Goal: Task Accomplishment & Management: Manage account settings

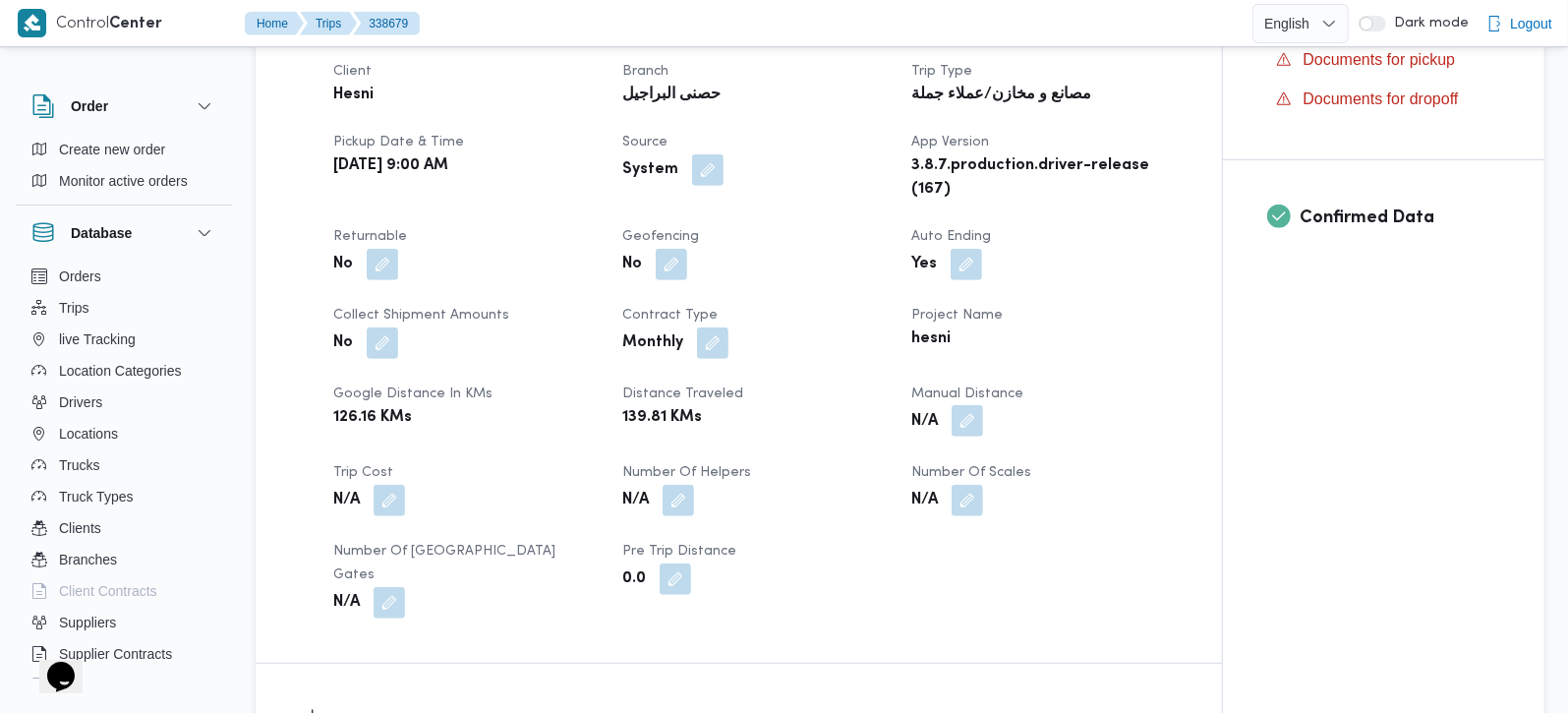
click at [980, 405] on button "button" at bounding box center [968, 421] width 32 height 32
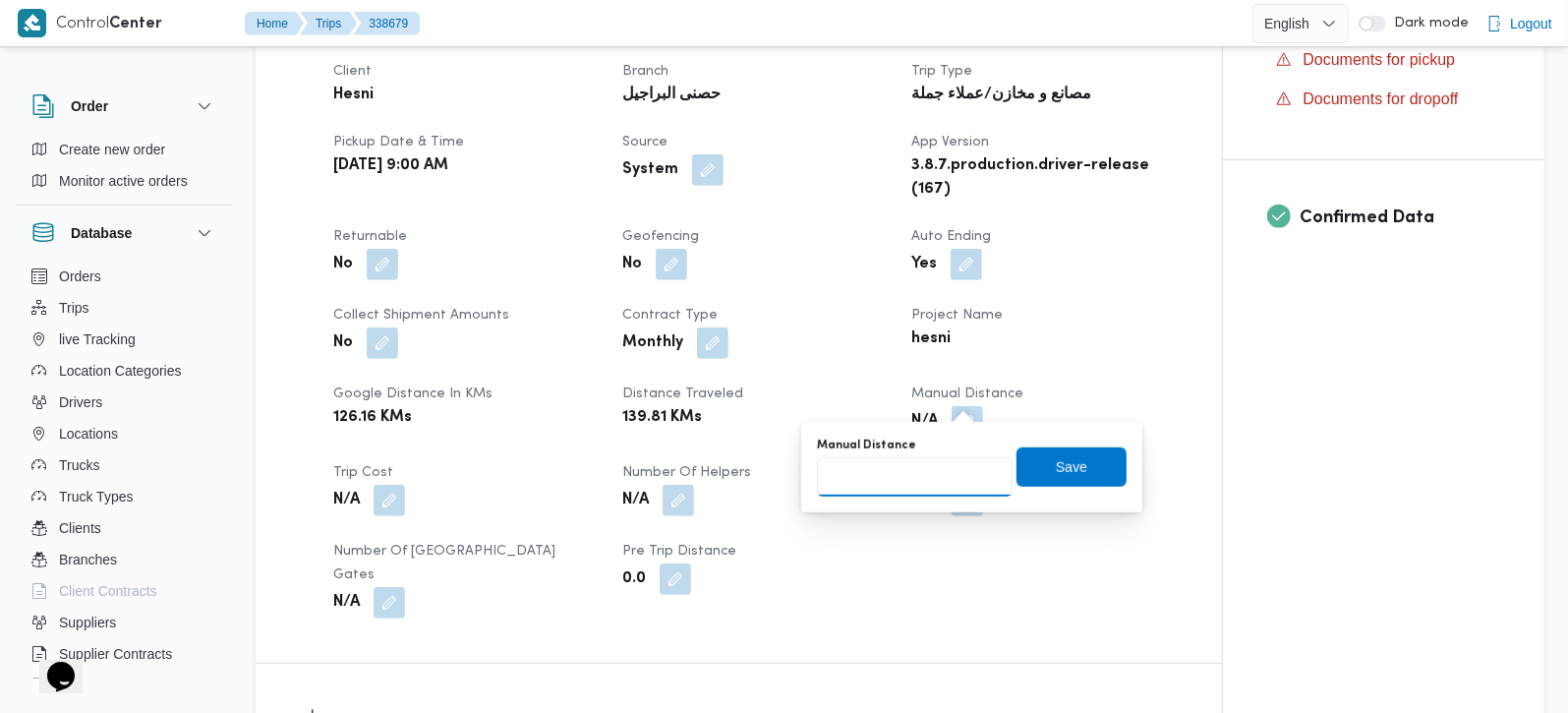
click at [939, 475] on input "Manual Distance" at bounding box center [915, 477] width 196 height 40
type input "216"
click at [1033, 451] on span "Save" at bounding box center [1071, 466] width 110 height 40
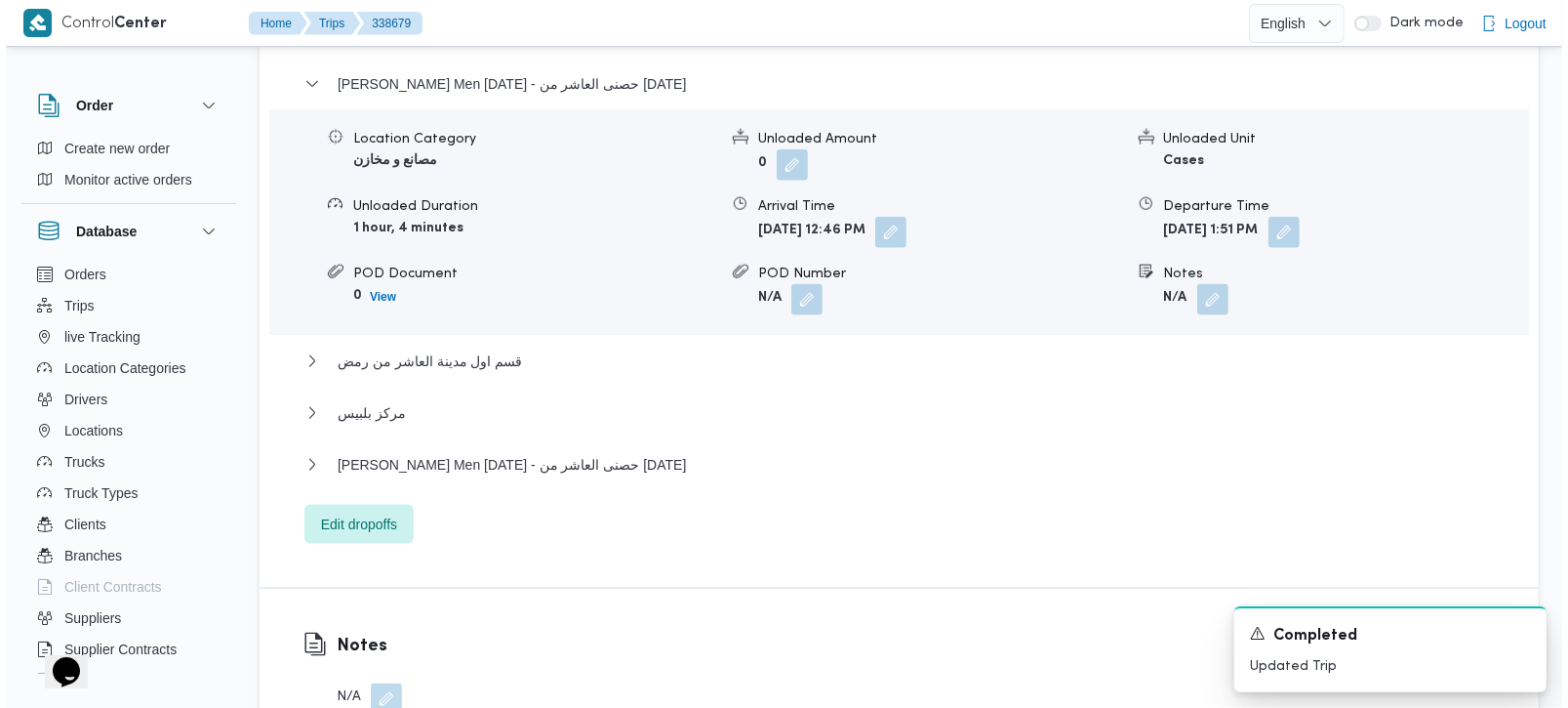
scroll to position [1721, 0]
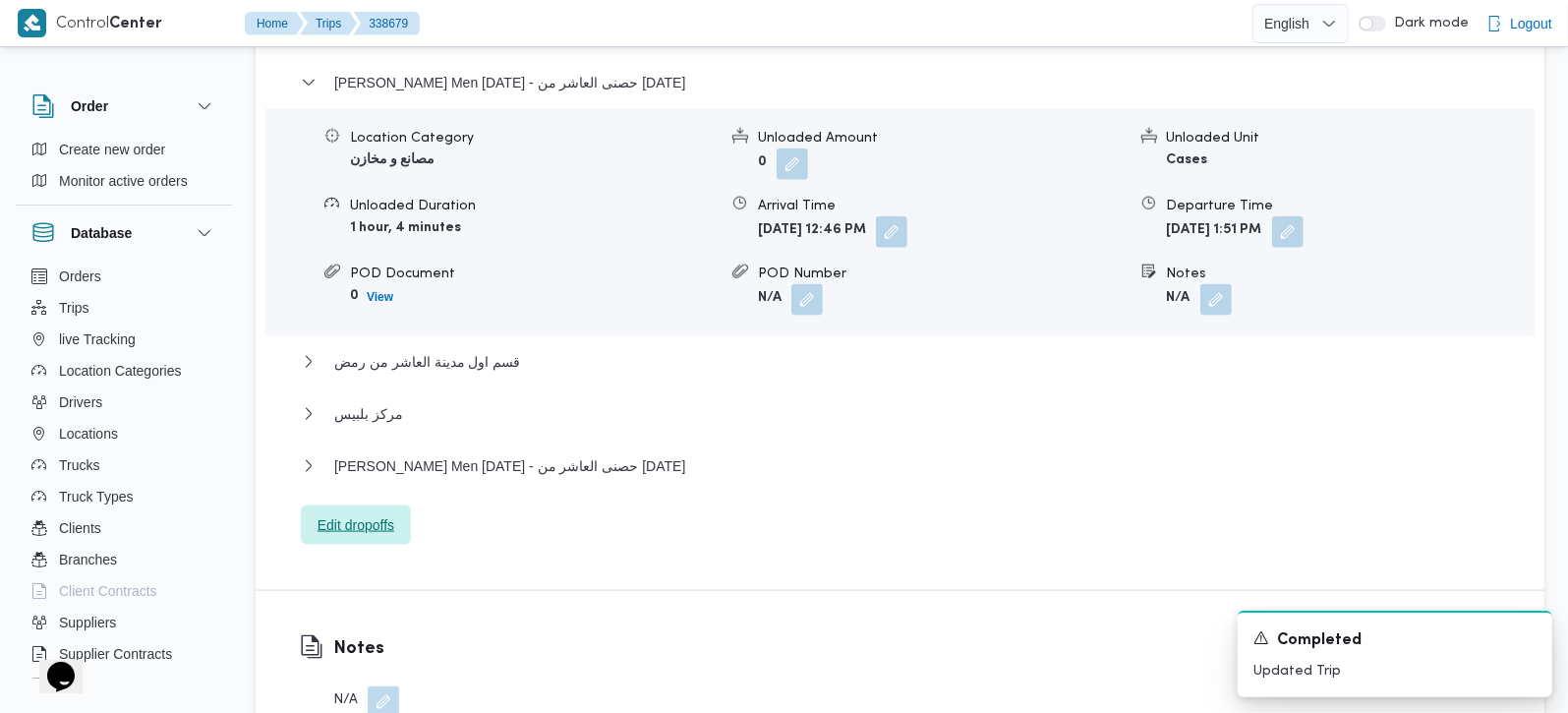
click at [385, 513] on span "Edit dropoffs" at bounding box center [356, 525] width 77 height 24
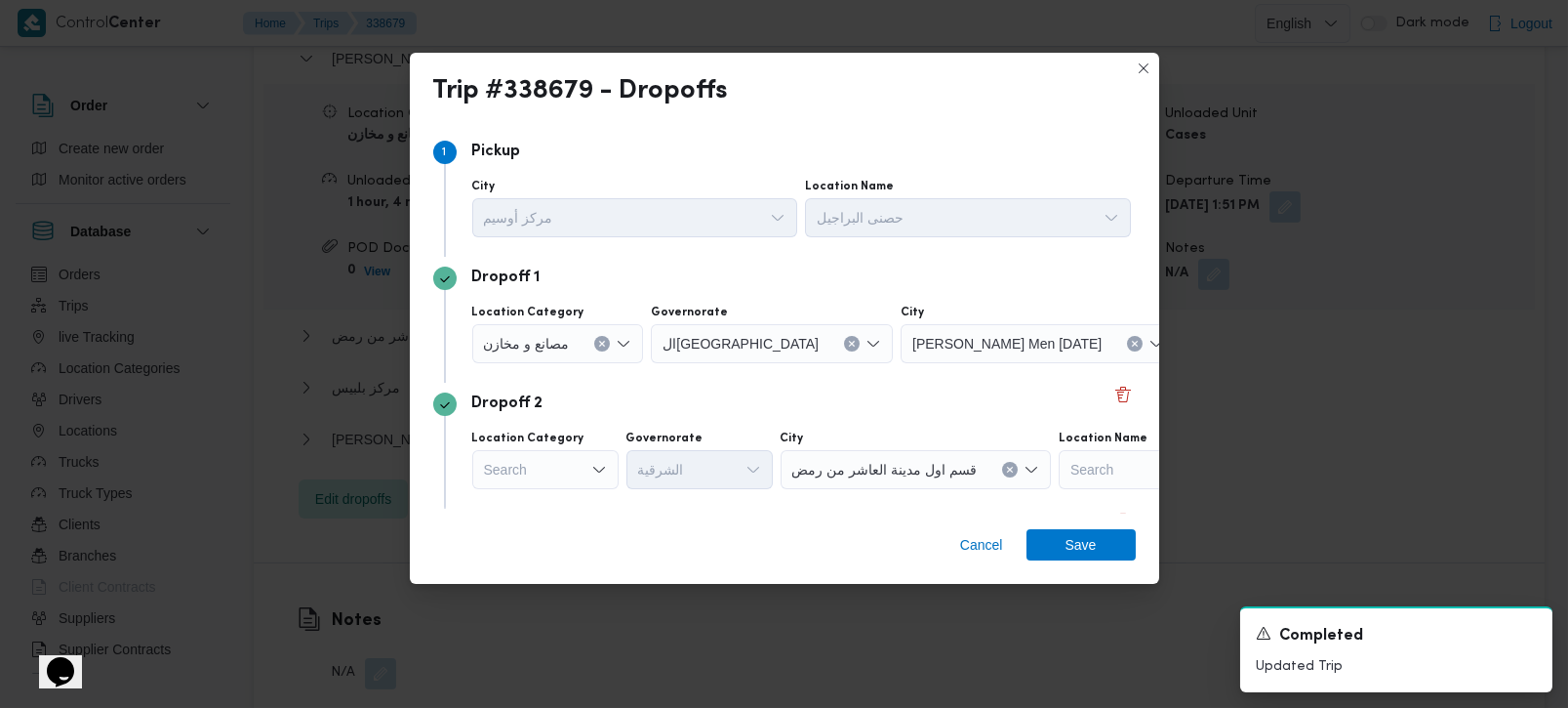
click at [608, 340] on button "Clear input" at bounding box center [602, 344] width 16 height 16
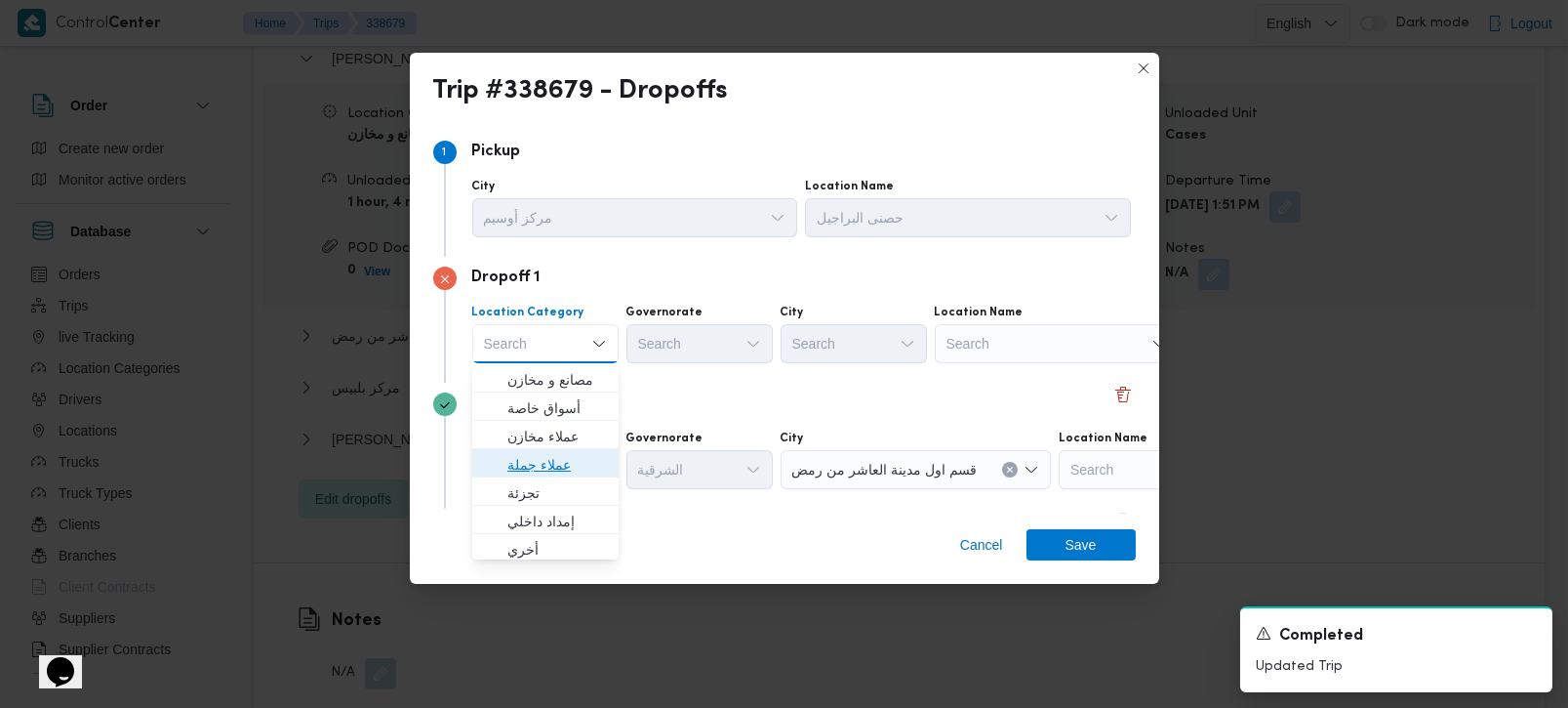
click at [537, 466] on span "عملاء جملة" at bounding box center [557, 464] width 99 height 24
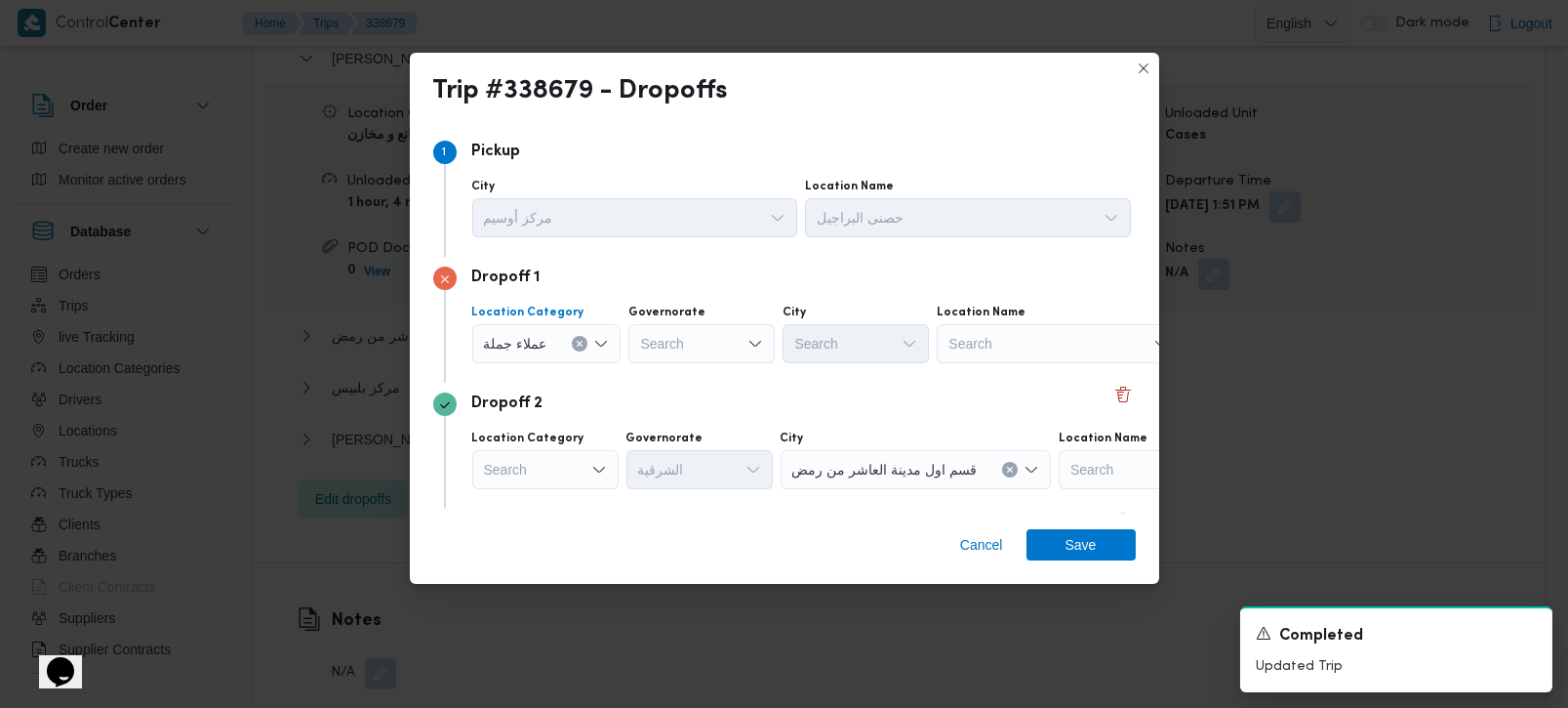
click at [685, 355] on div "Search" at bounding box center [701, 344] width 146 height 39
type input "رة"
click at [694, 408] on span "القاه رة" at bounding box center [711, 408] width 99 height 24
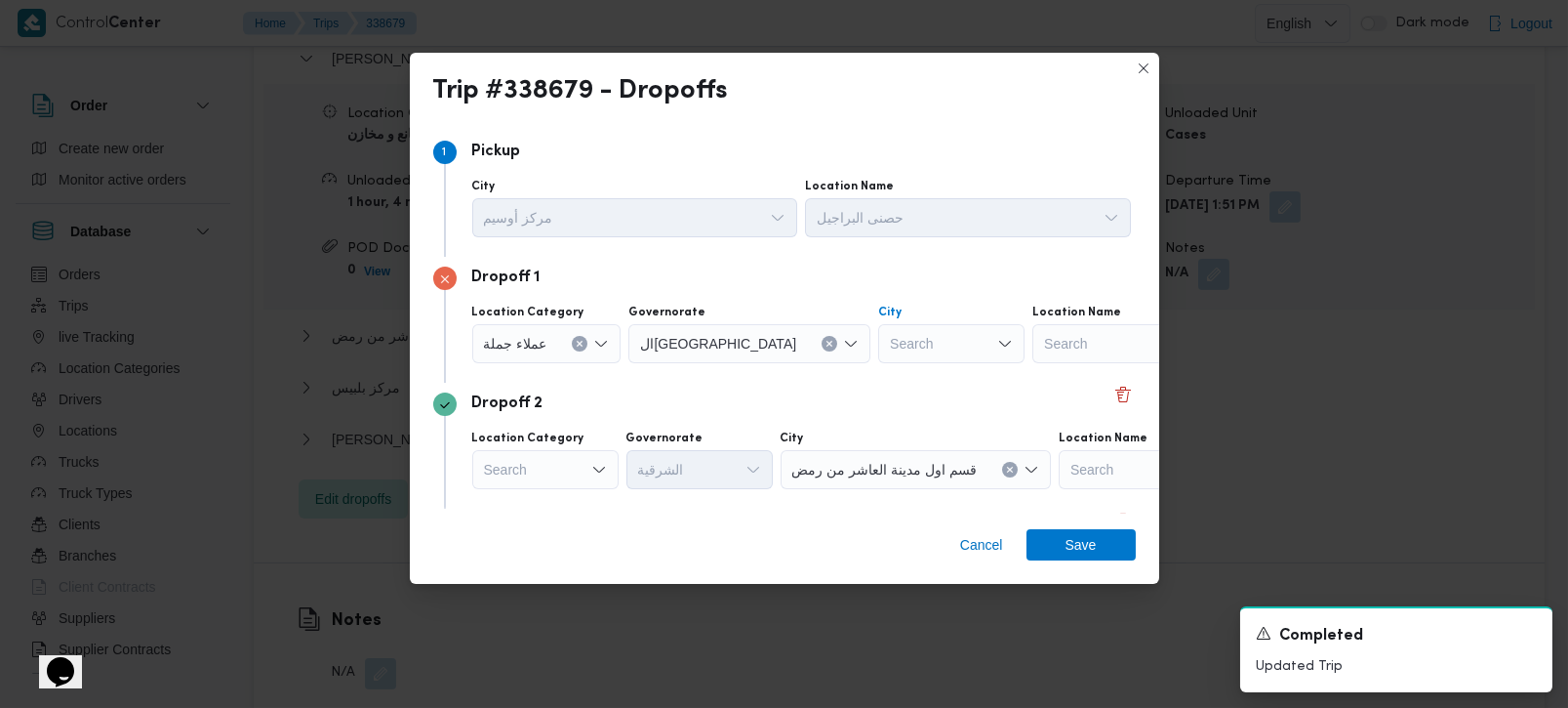
click at [879, 349] on div "Search" at bounding box center [951, 344] width 146 height 39
type input "بور"
click at [843, 381] on span "الع بور" at bounding box center [865, 380] width 99 height 24
click at [843, 387] on div "Dropoff 2 Location Category Search Governorate الشرقية City قسم اول مدينة العاش…" at bounding box center [784, 446] width 703 height 126
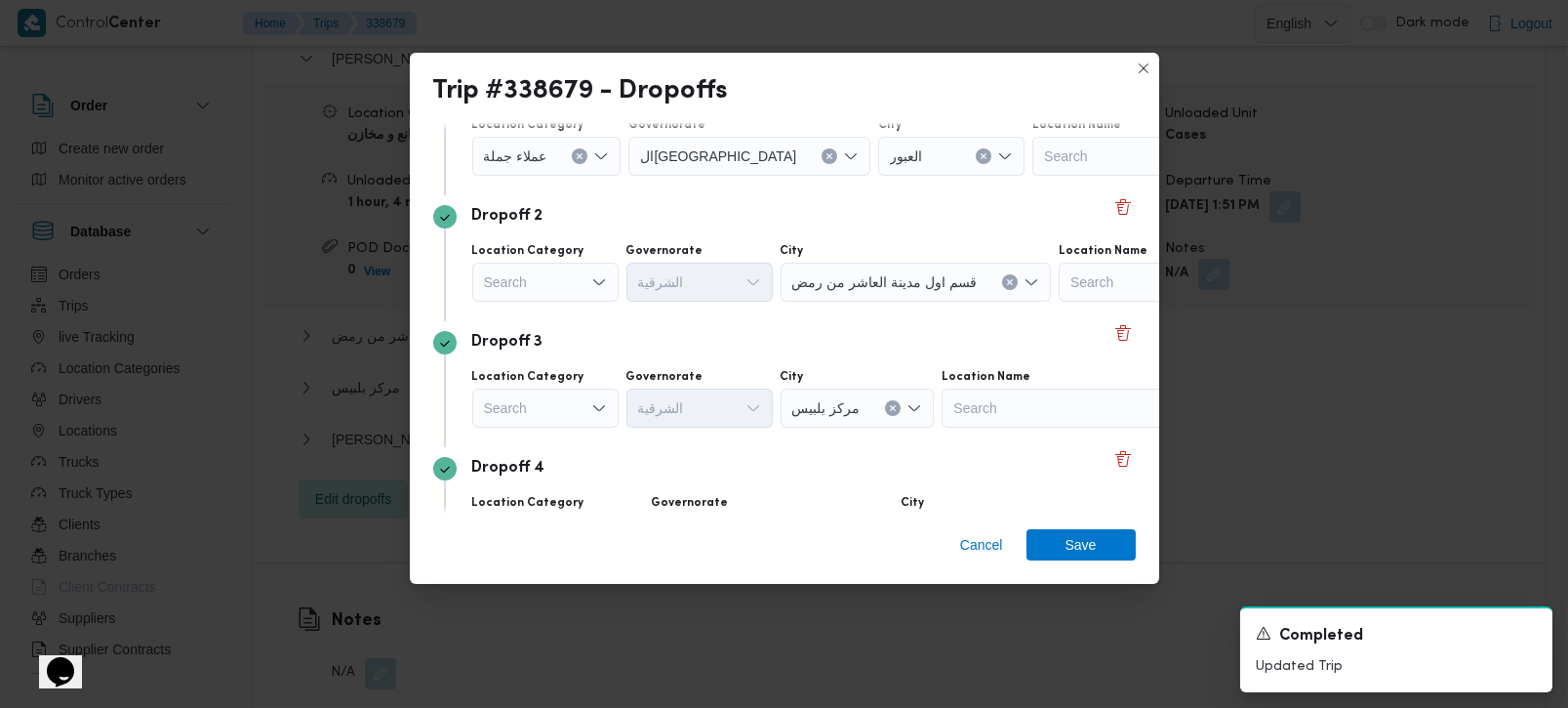
scroll to position [230, 0]
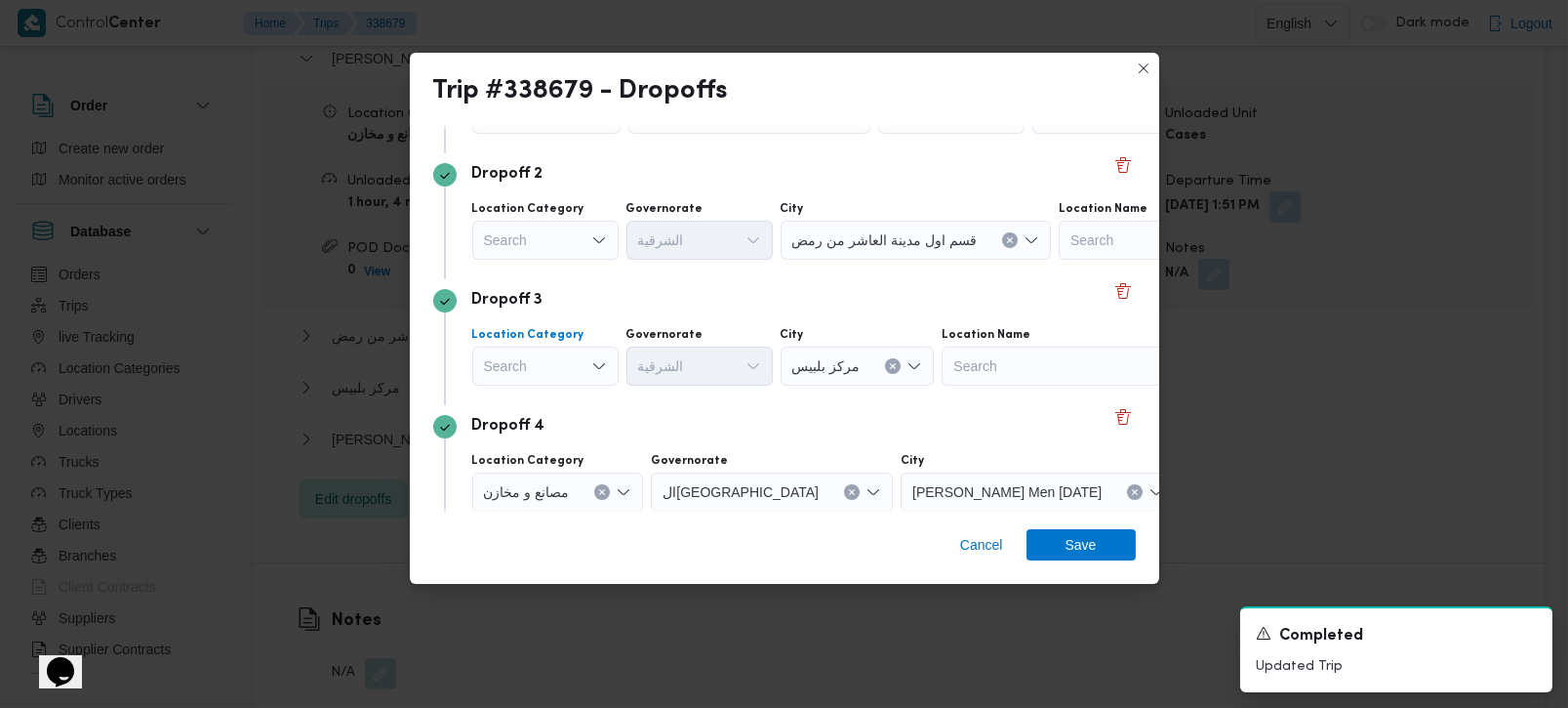
click at [600, 363] on icon "Open list of options" at bounding box center [599, 366] width 16 height 16
click at [535, 485] on span "عملاء جملة" at bounding box center [557, 487] width 99 height 24
click at [659, 367] on div "Search" at bounding box center [701, 366] width 146 height 39
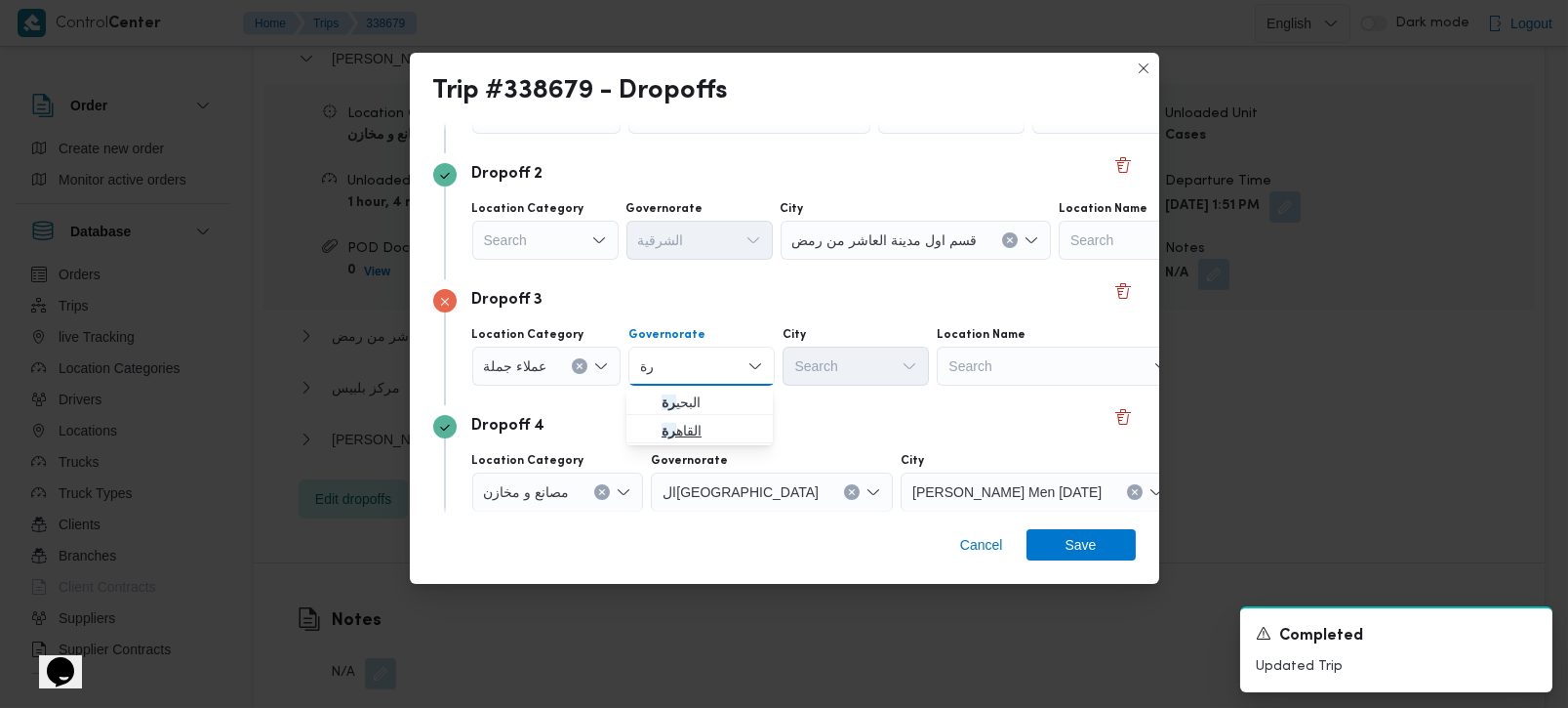
type input "رة"
click at [684, 438] on span "القاه رة" at bounding box center [711, 430] width 99 height 24
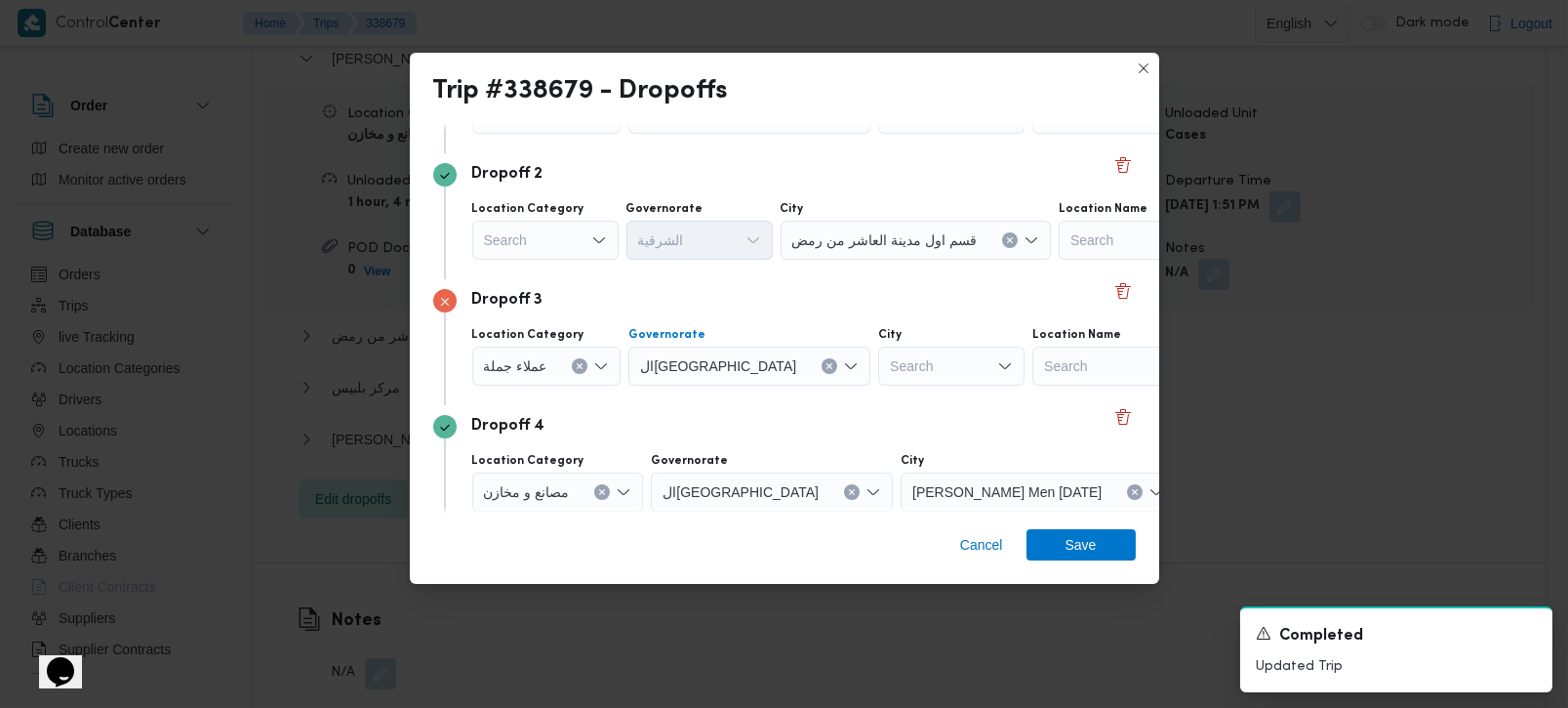
click at [879, 372] on div "Search" at bounding box center [951, 366] width 146 height 39
type input "بور"
click at [855, 396] on span "الع بور" at bounding box center [865, 403] width 99 height 24
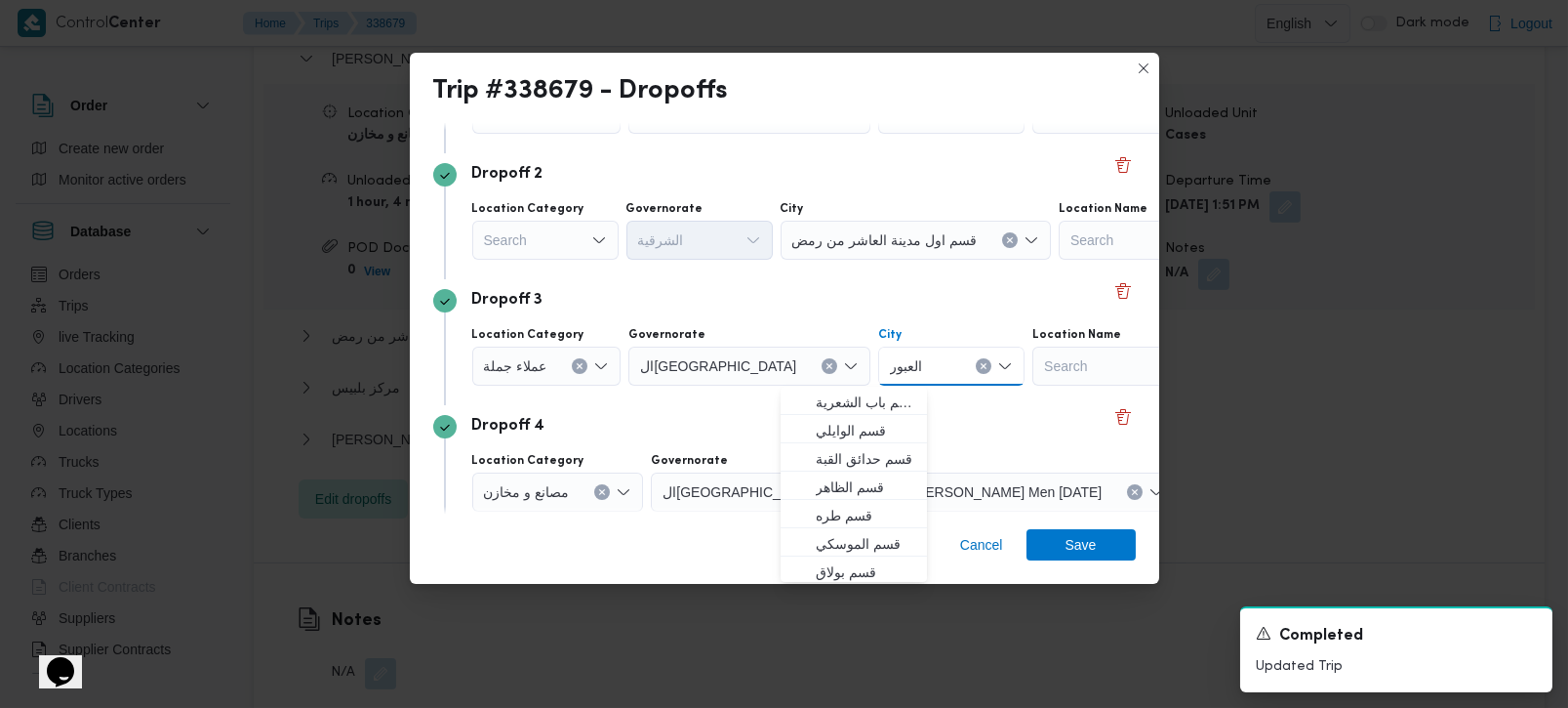
click at [654, 406] on div "Dropoff 4 Location Category مصانع و مخازن Governorate القاهرة City Thany Ashr M…" at bounding box center [784, 468] width 703 height 126
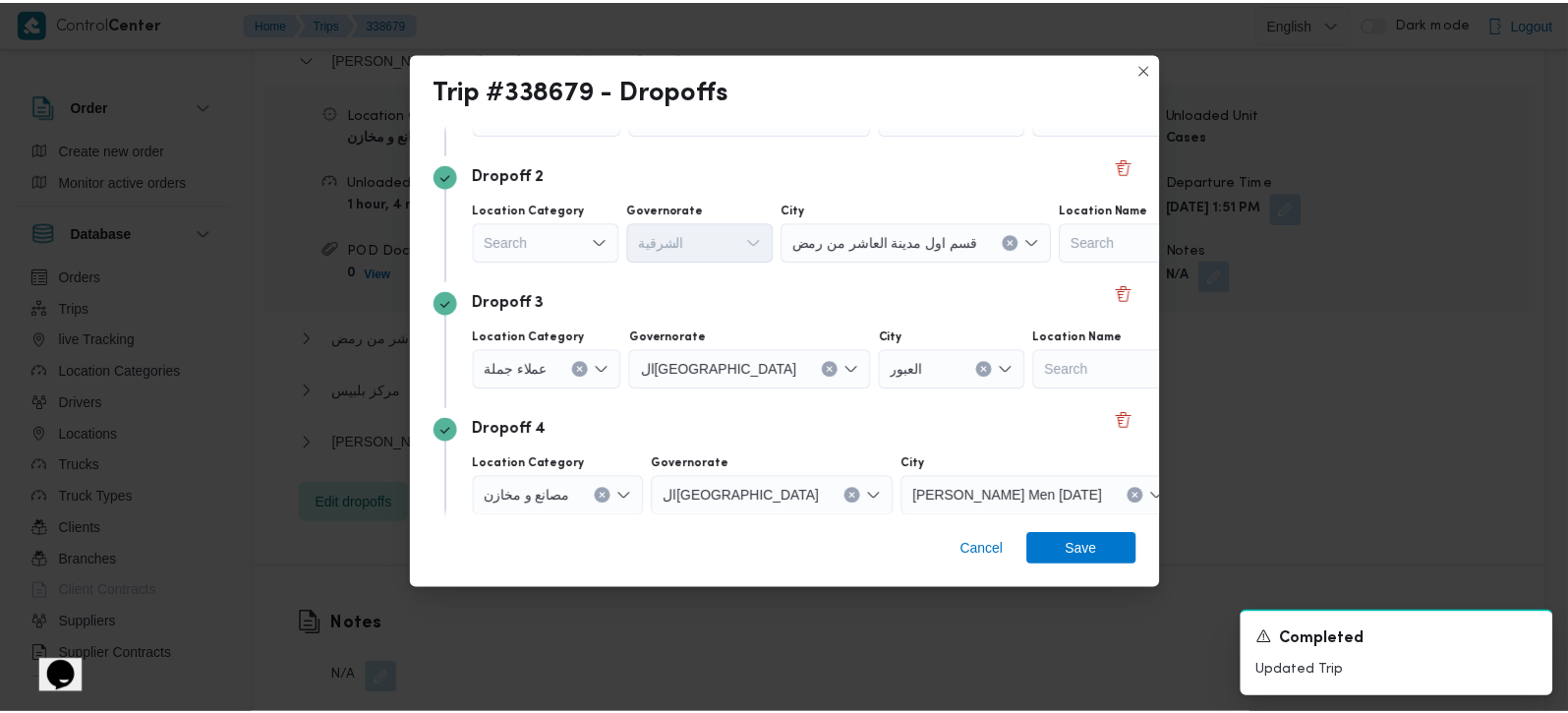
scroll to position [306, 0]
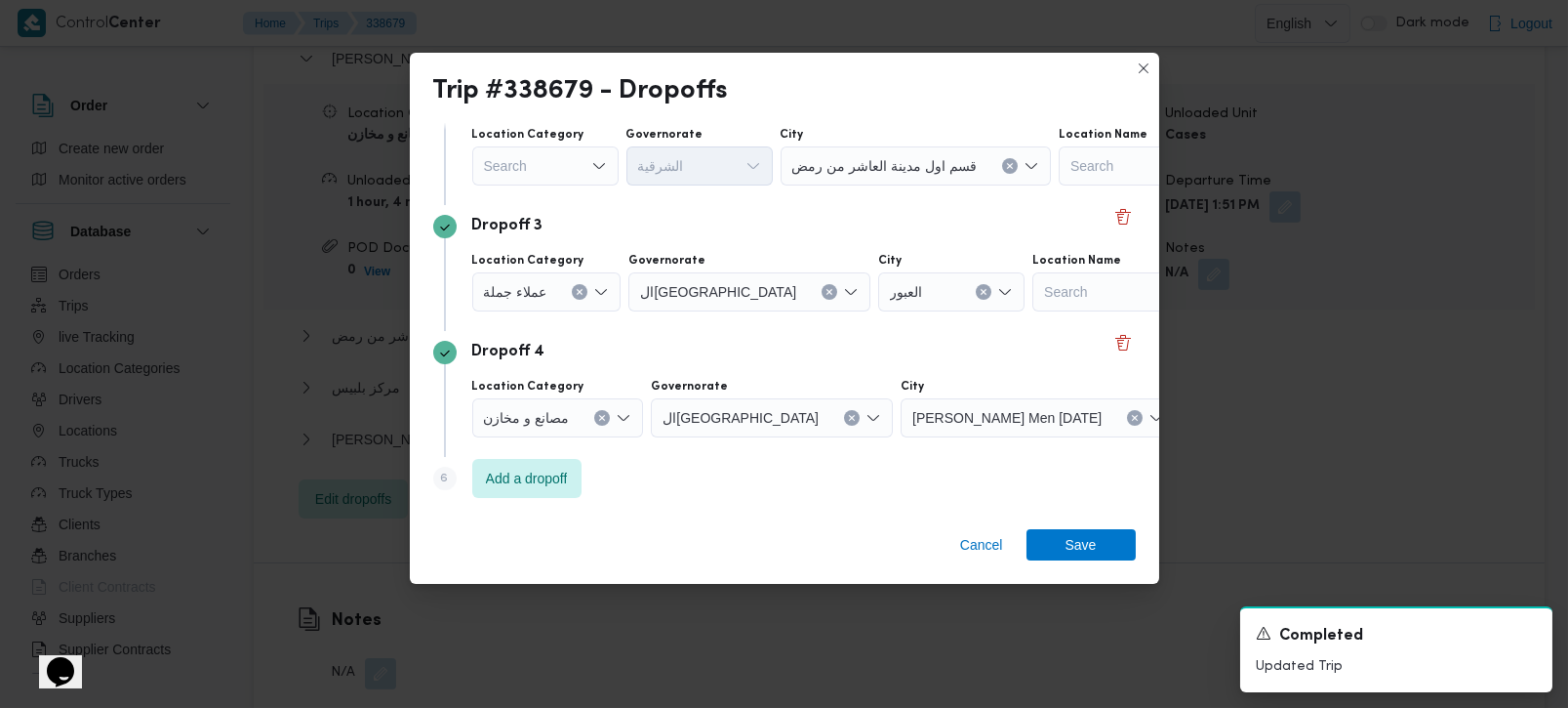
click at [607, 414] on button "Clear input" at bounding box center [602, 417] width 16 height 16
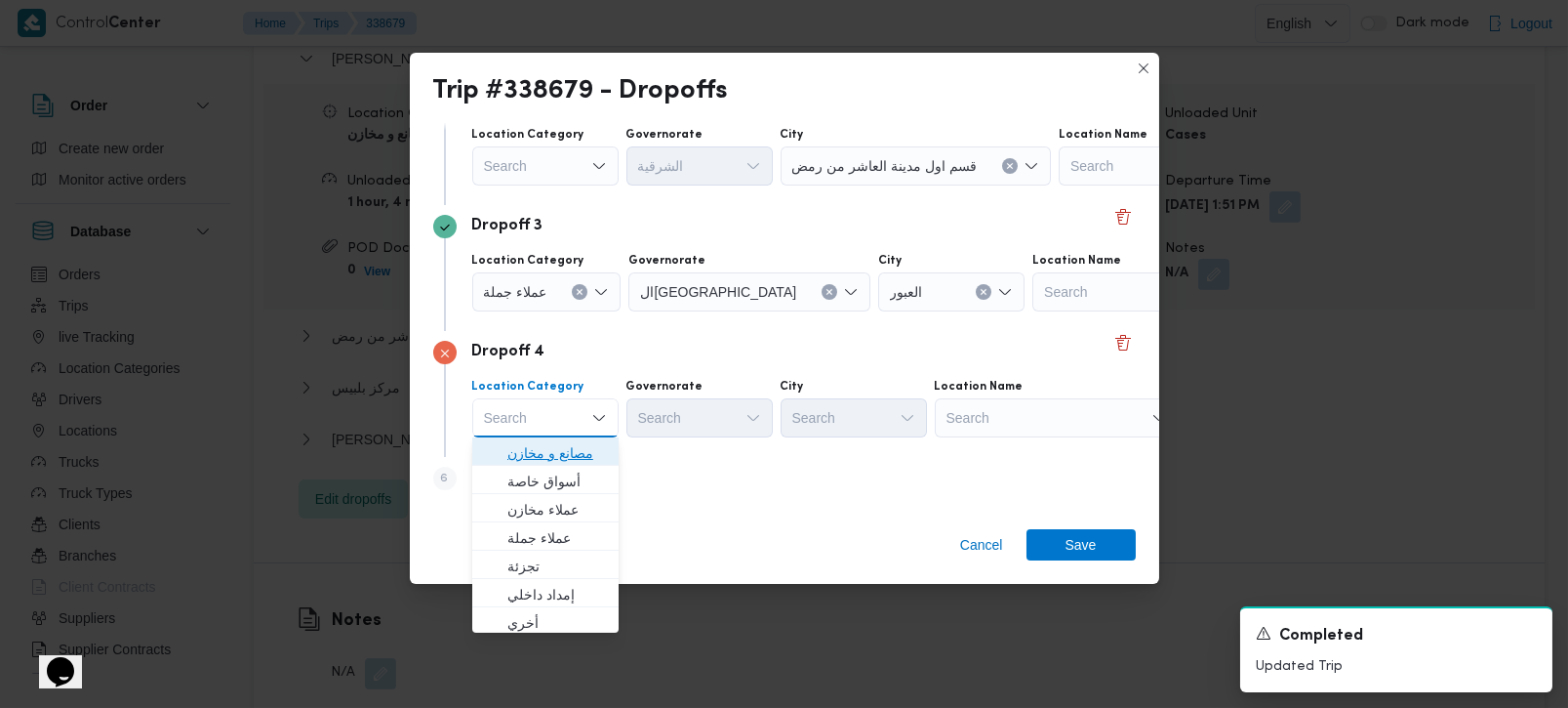
click at [554, 454] on span "مصانع و مخازن" at bounding box center [557, 453] width 99 height 24
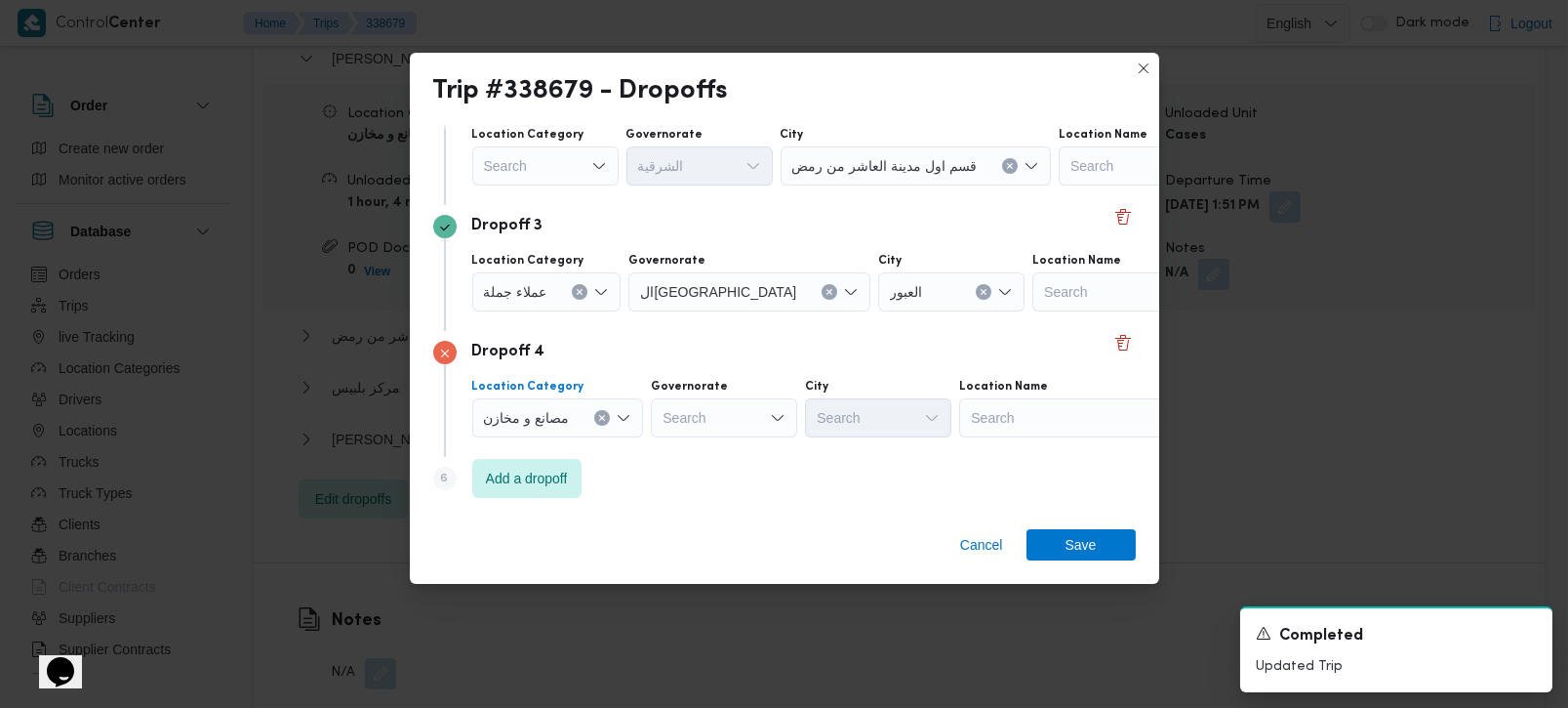
click at [998, 407] on div "Search" at bounding box center [1081, 418] width 243 height 39
type input "البر"
click at [986, 412] on input "البر" at bounding box center [981, 418] width 21 height 24
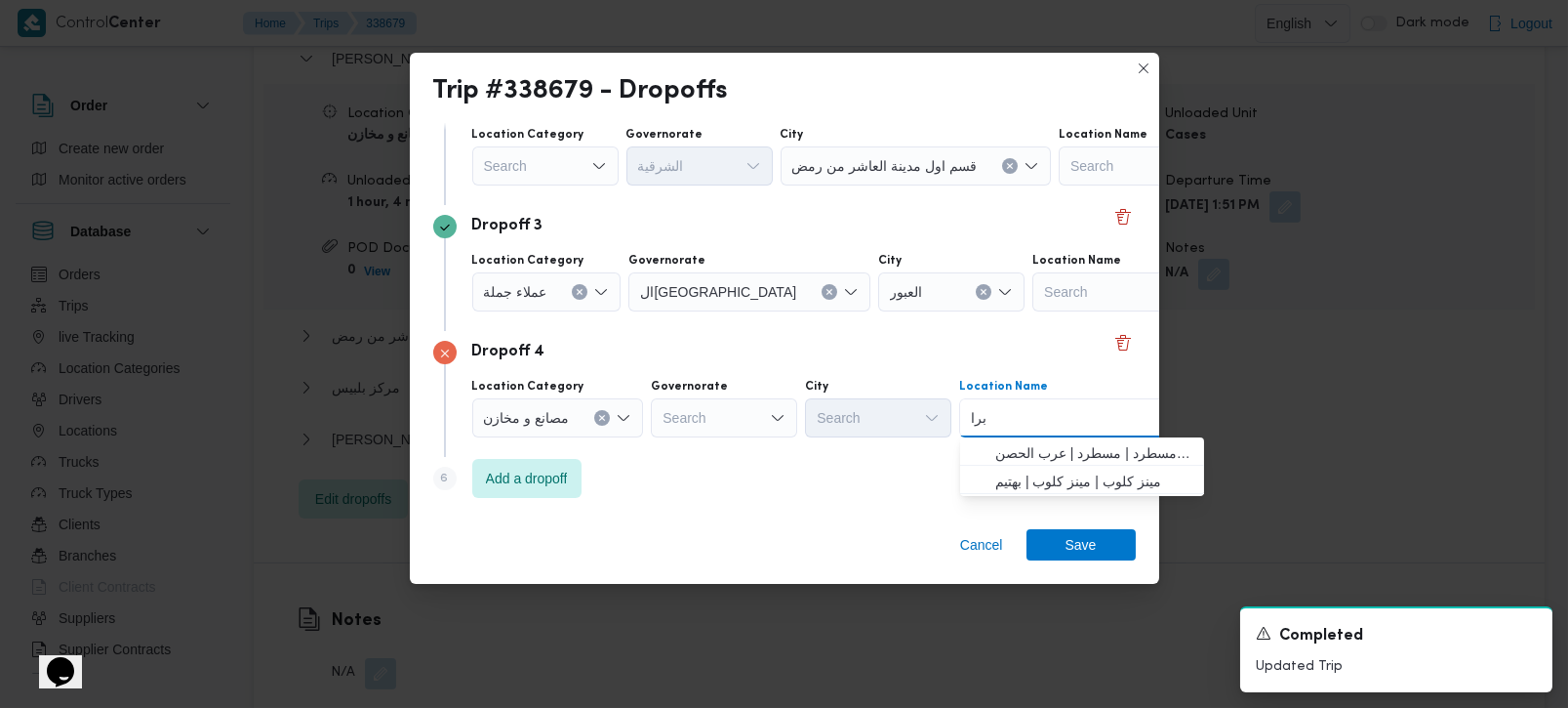
click at [608, 412] on button "Clear input" at bounding box center [602, 417] width 16 height 16
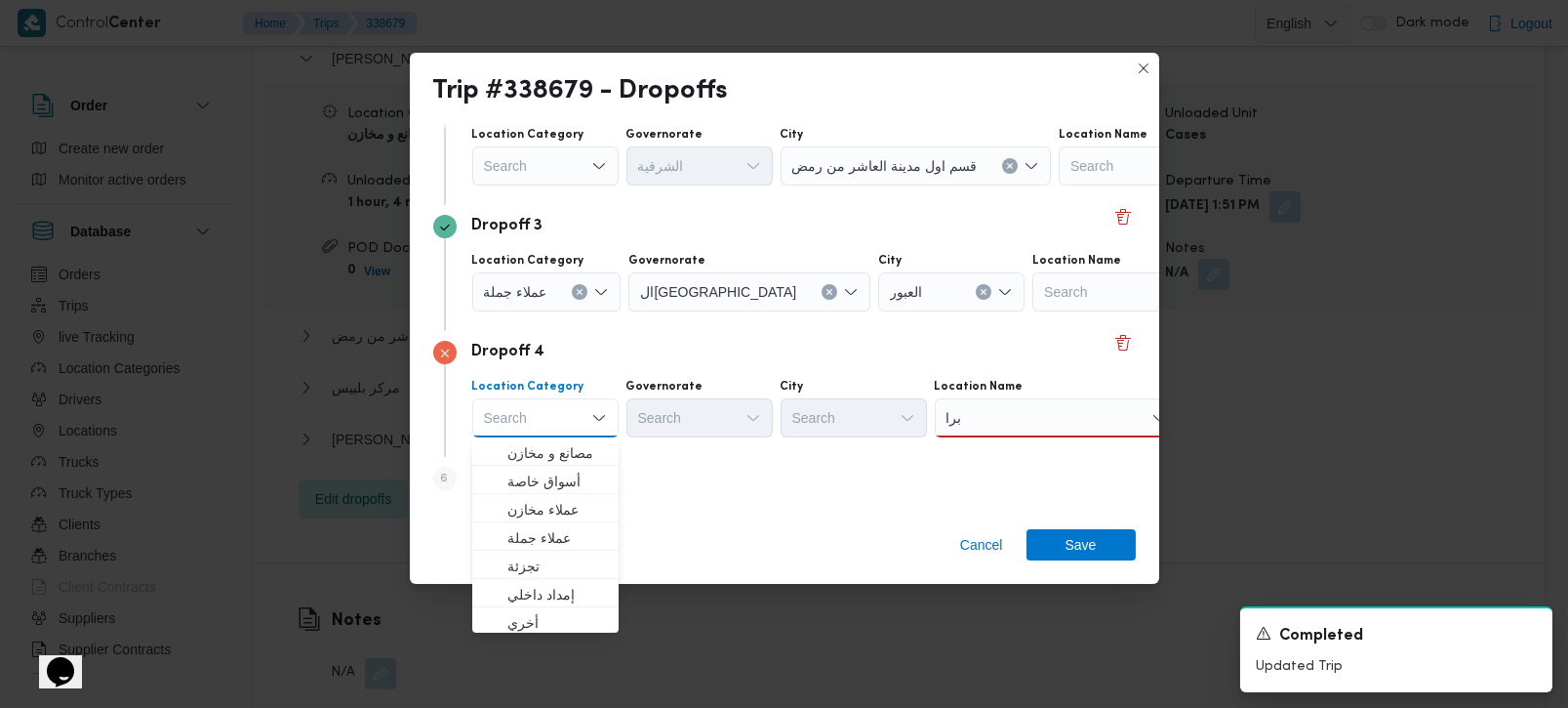
click at [1025, 408] on div "برا برا" at bounding box center [1056, 418] width 243 height 39
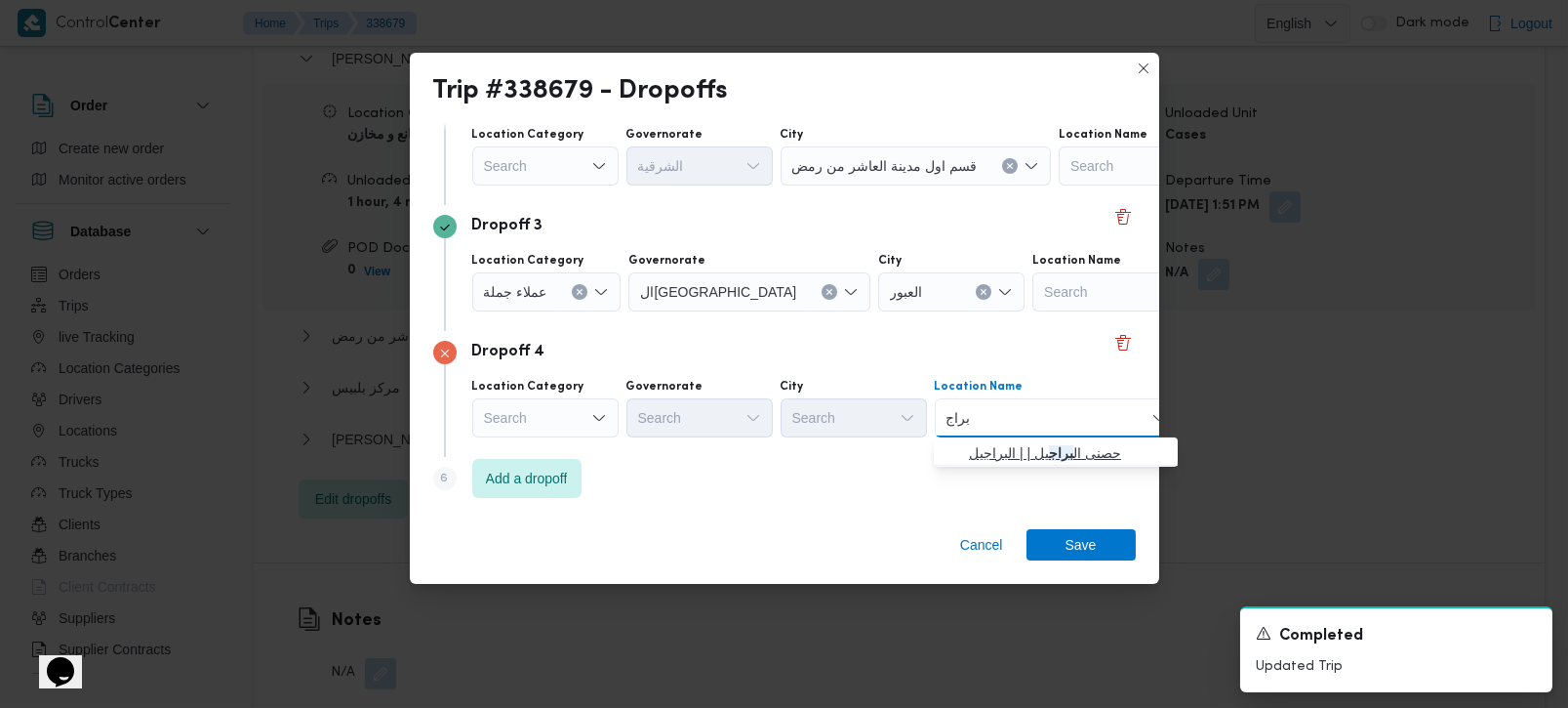
type input "براج"
click at [1024, 450] on span "حصنى ال براج يل | | البراجيل" at bounding box center [1067, 453] width 197 height 24
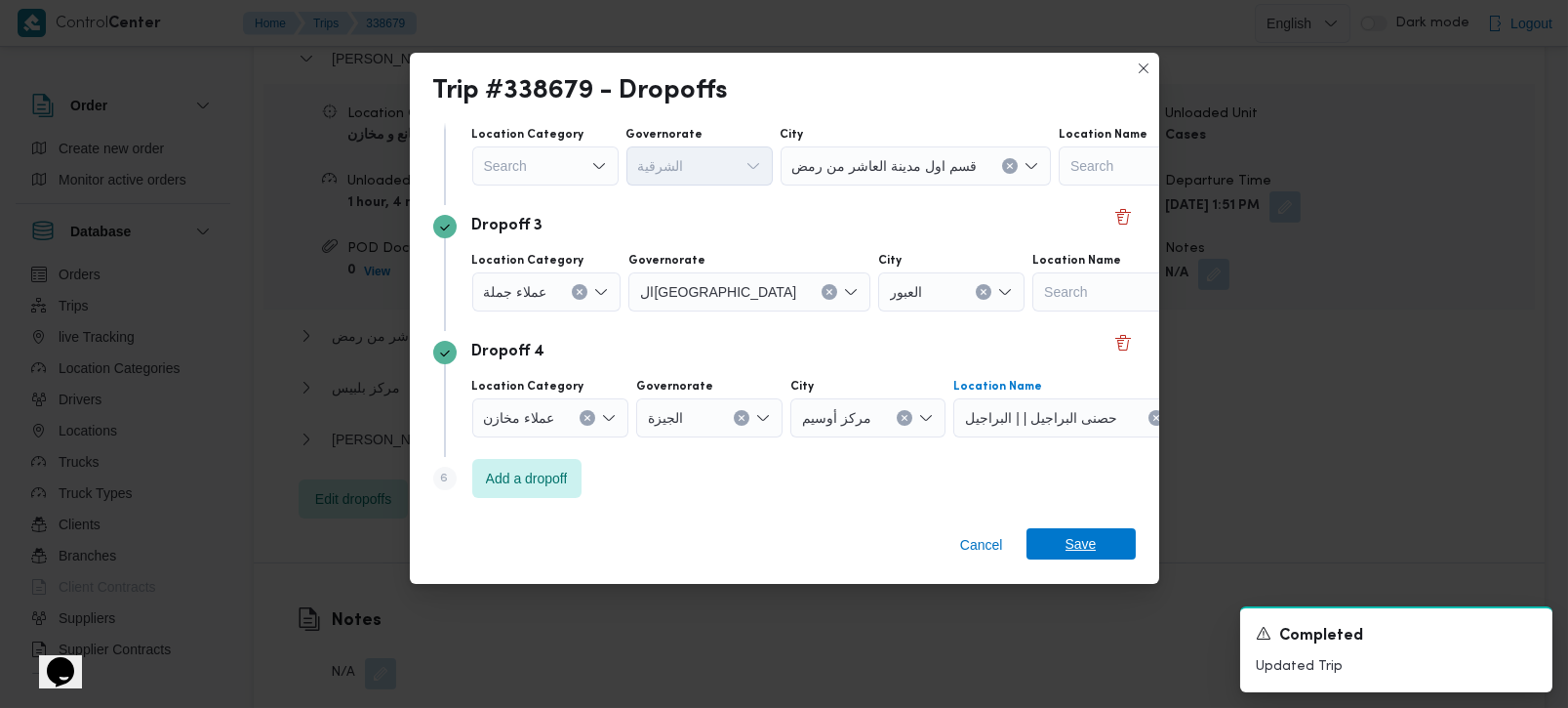
click at [1092, 543] on span "Save" at bounding box center [1081, 544] width 31 height 31
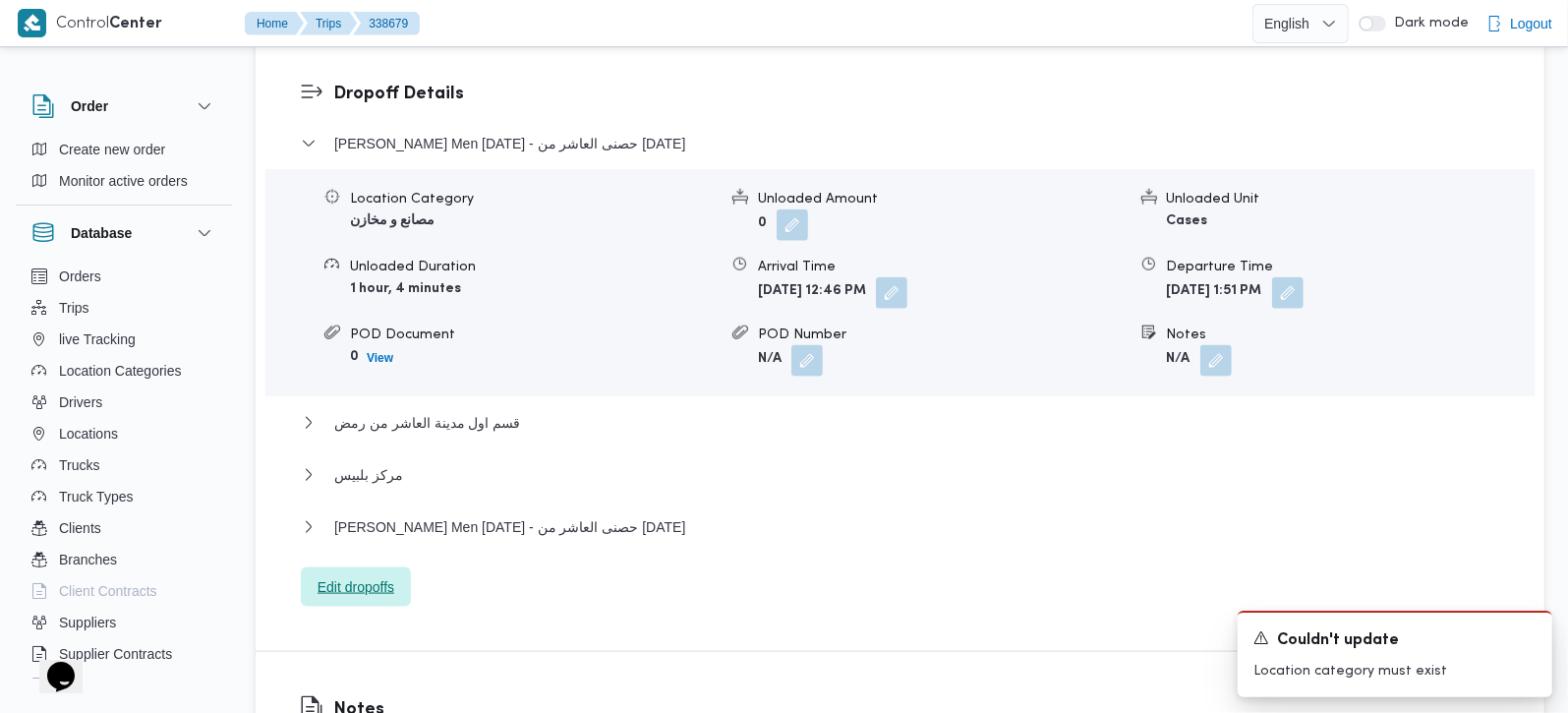
scroll to position [1619, 0]
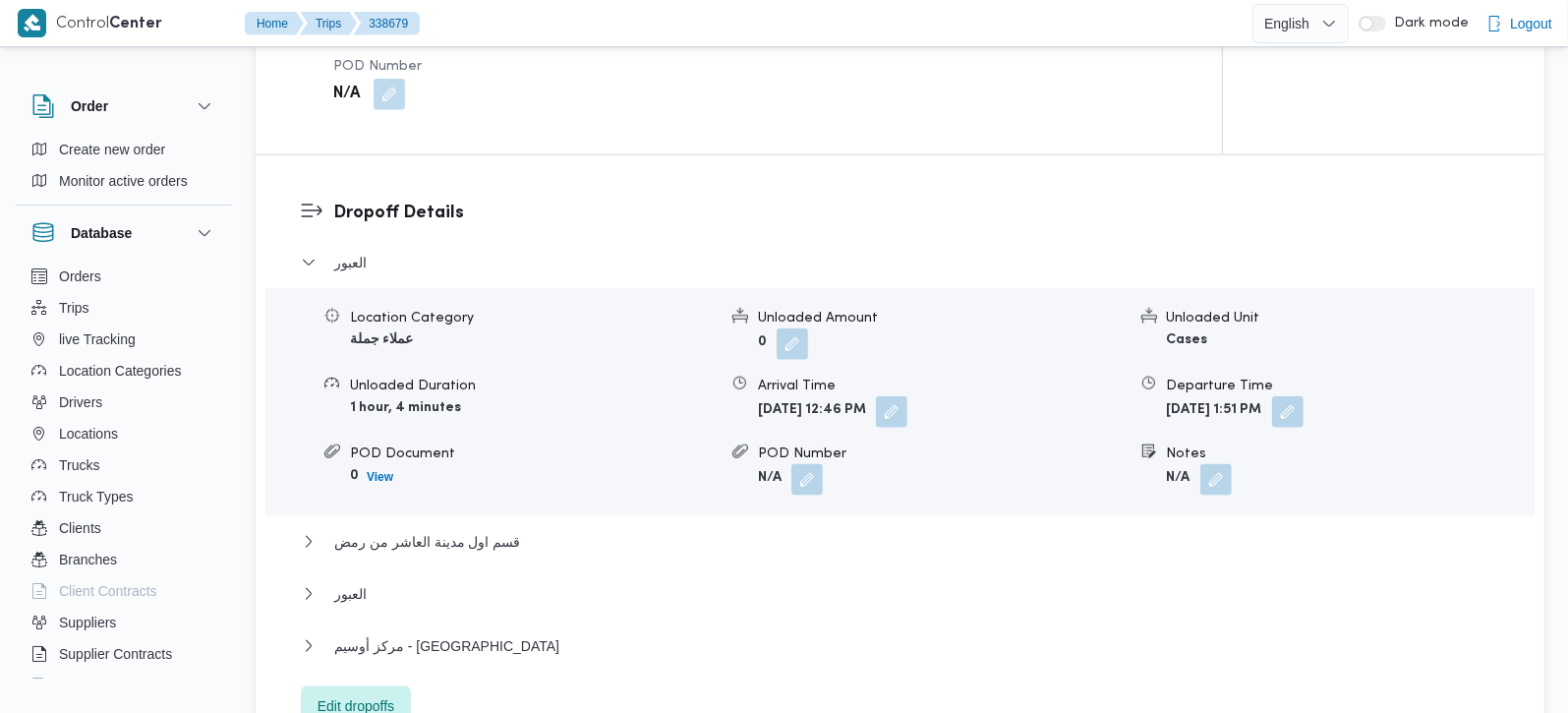
scroll to position [1556, 0]
click at [1210, 462] on button "button" at bounding box center [1217, 478] width 32 height 32
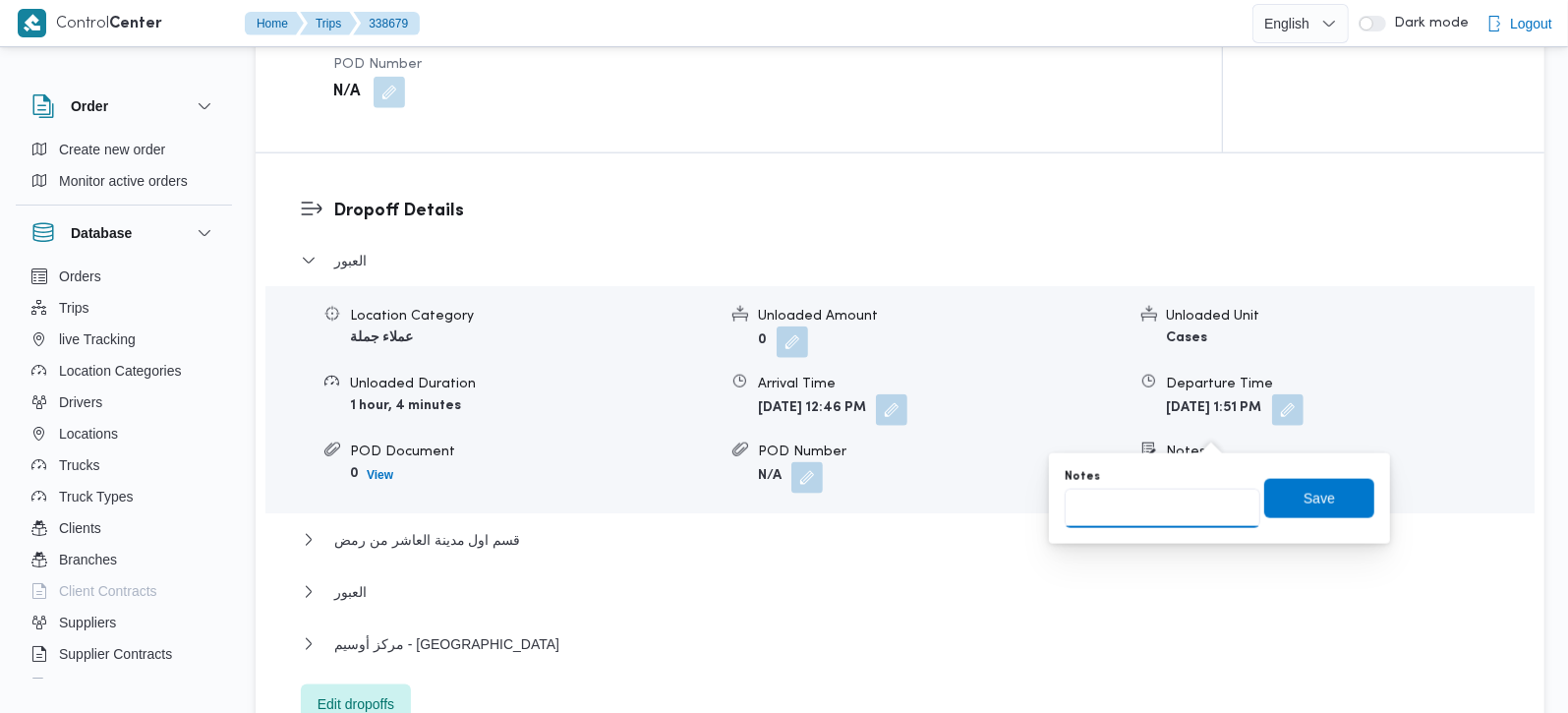
click at [1175, 500] on input "Notes" at bounding box center [1162, 508] width 196 height 40
type input "2 عميل"
click at [1304, 496] on span "Save" at bounding box center [1320, 498] width 32 height 24
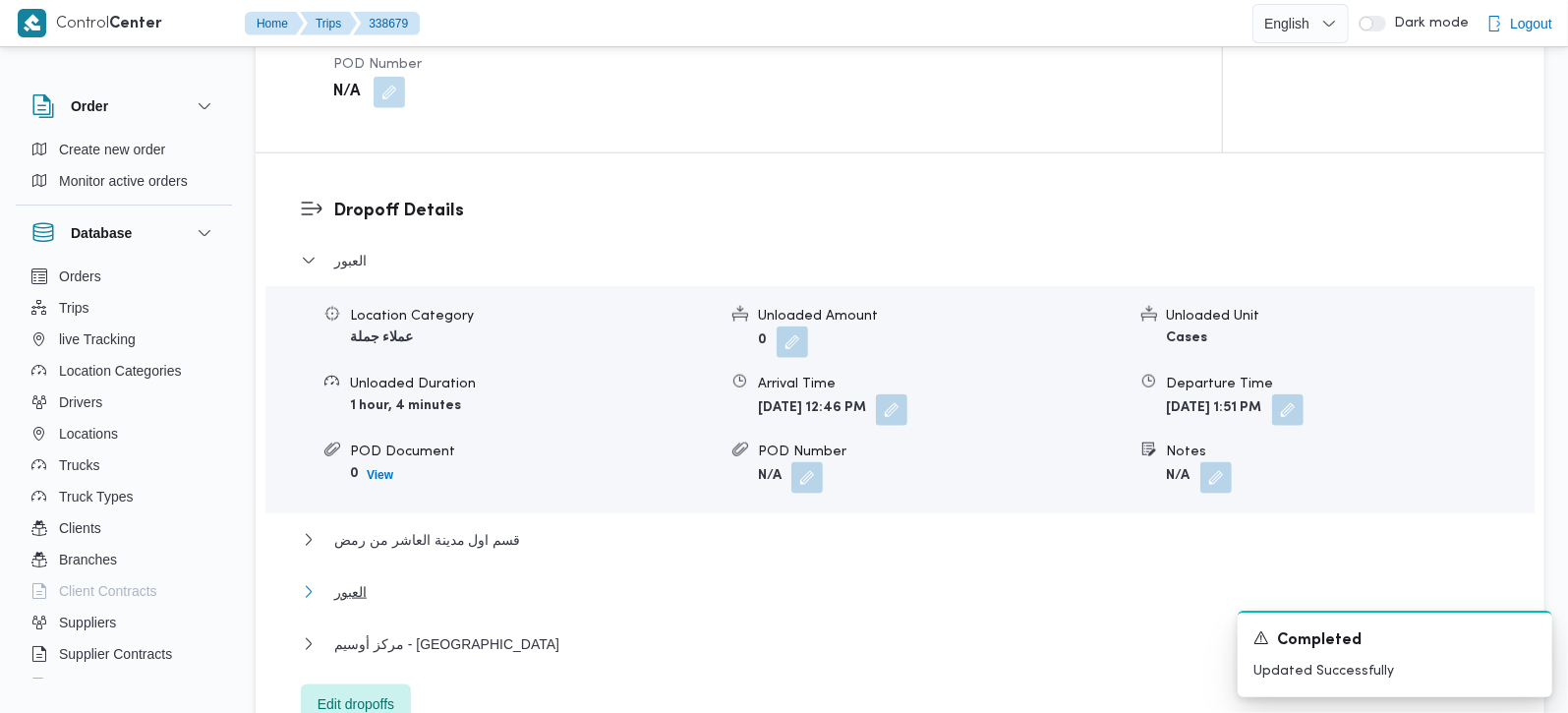
click at [353, 579] on span "العبور" at bounding box center [350, 591] width 33 height 24
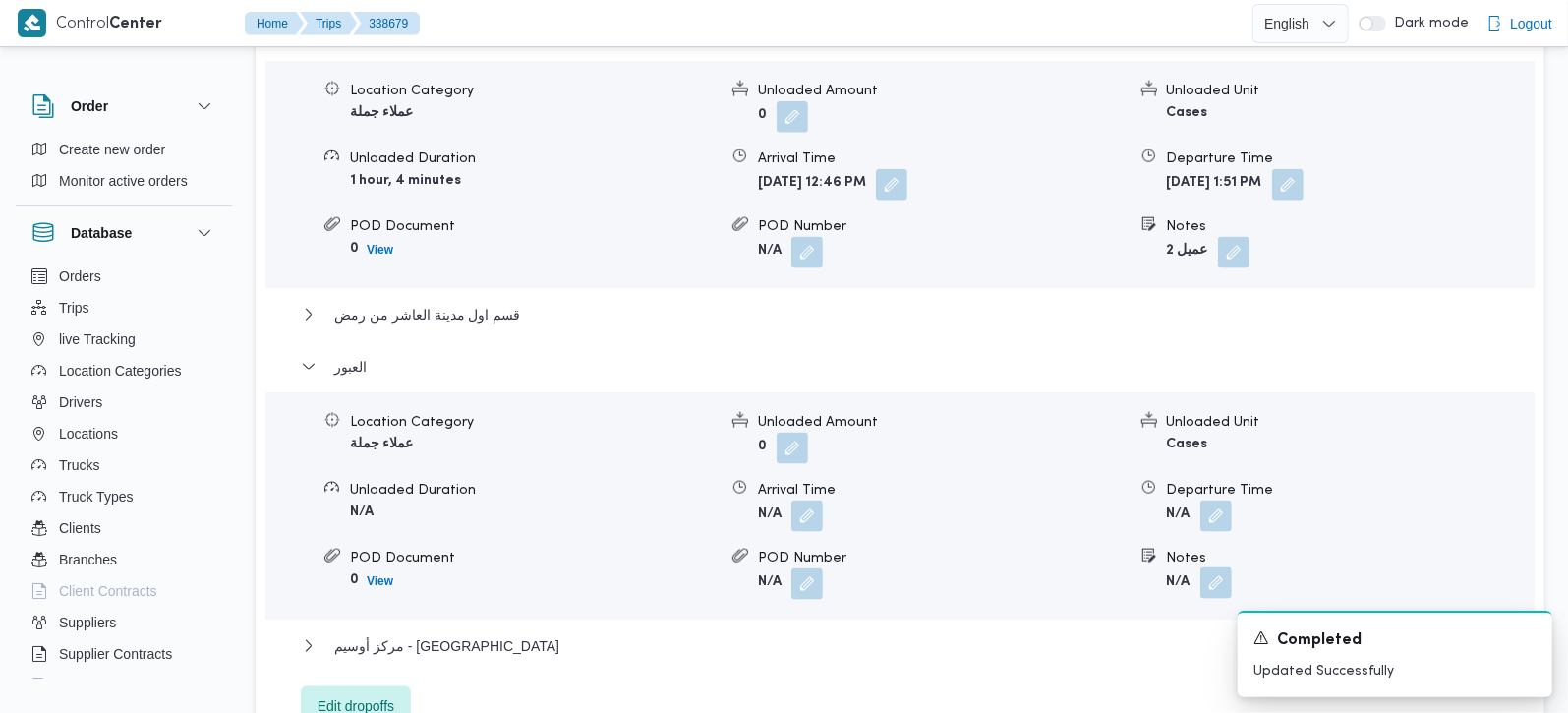
scroll to position [1787, 0]
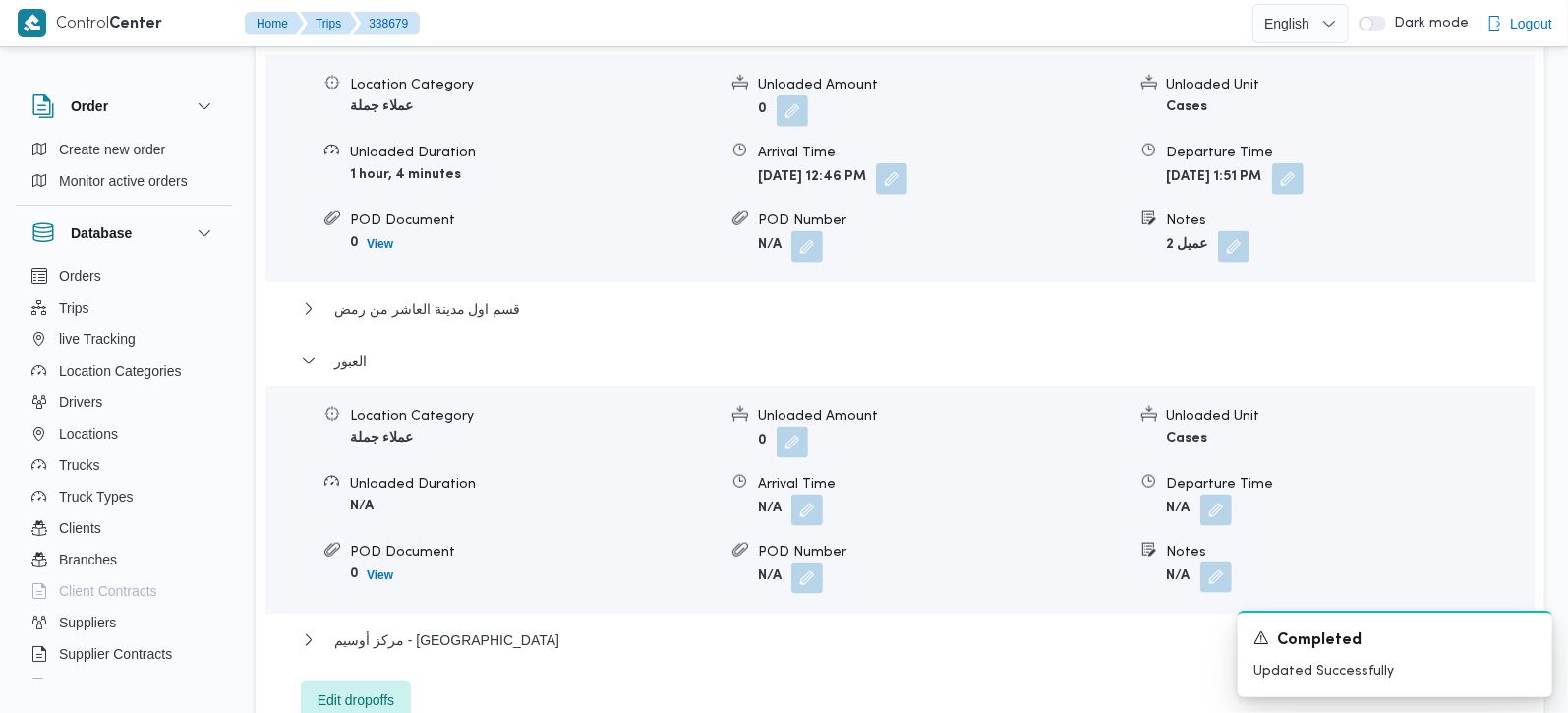
click at [1205, 562] on button "button" at bounding box center [1217, 578] width 32 height 32
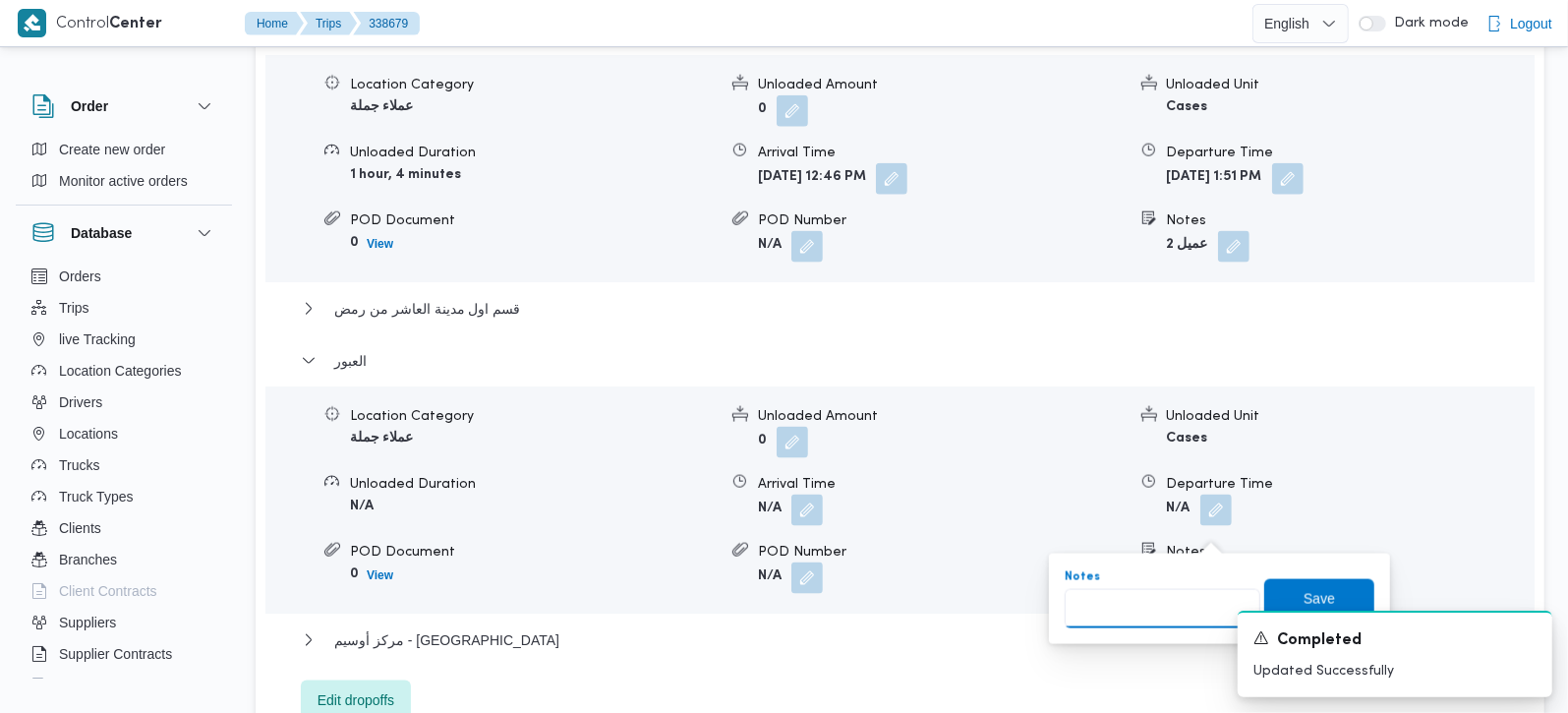
click at [1164, 593] on input "Notes" at bounding box center [1162, 608] width 196 height 40
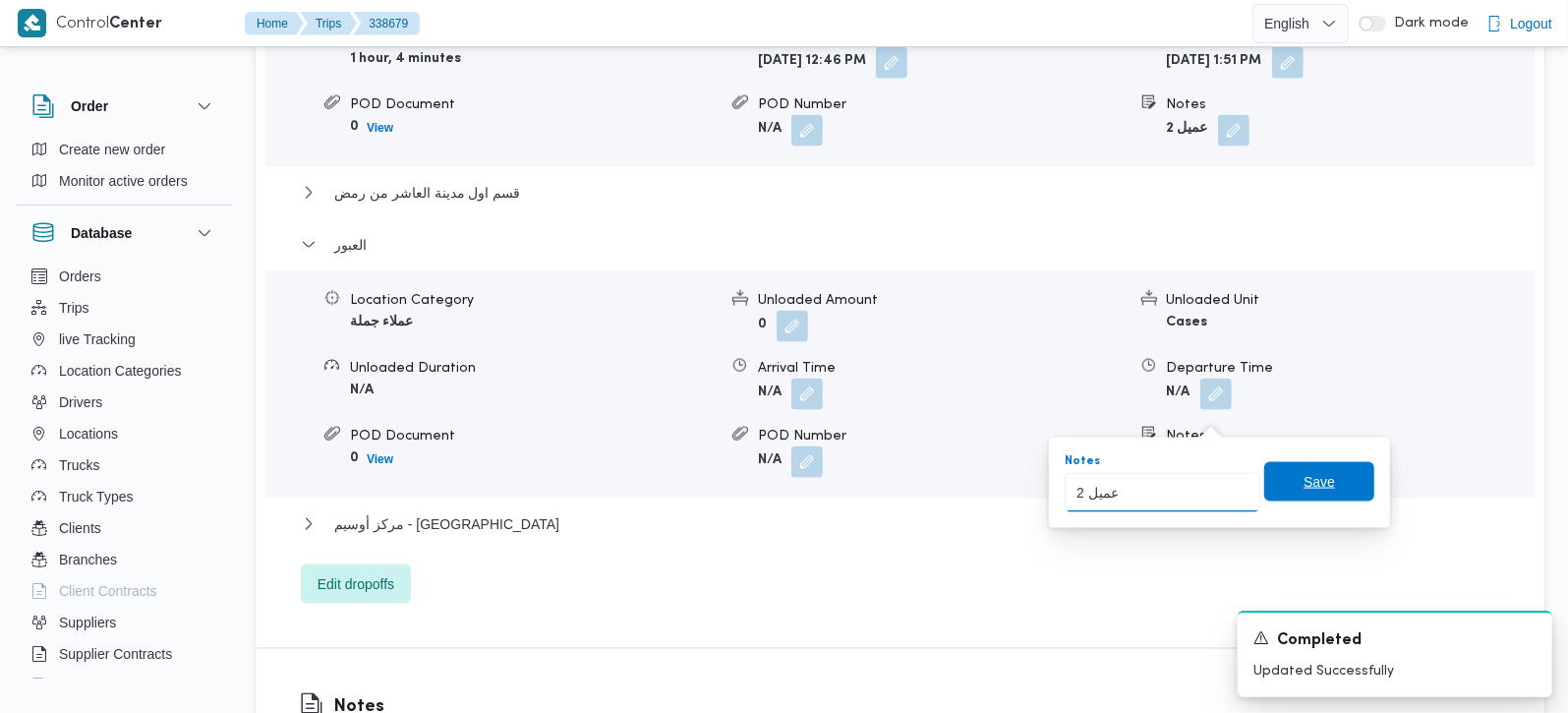
type input "2 عميل"
drag, startPoint x: 1332, startPoint y: 495, endPoint x: 942, endPoint y: 464, distance: 391.2
click at [1330, 495] on span "Save" at bounding box center [1319, 483] width 110 height 40
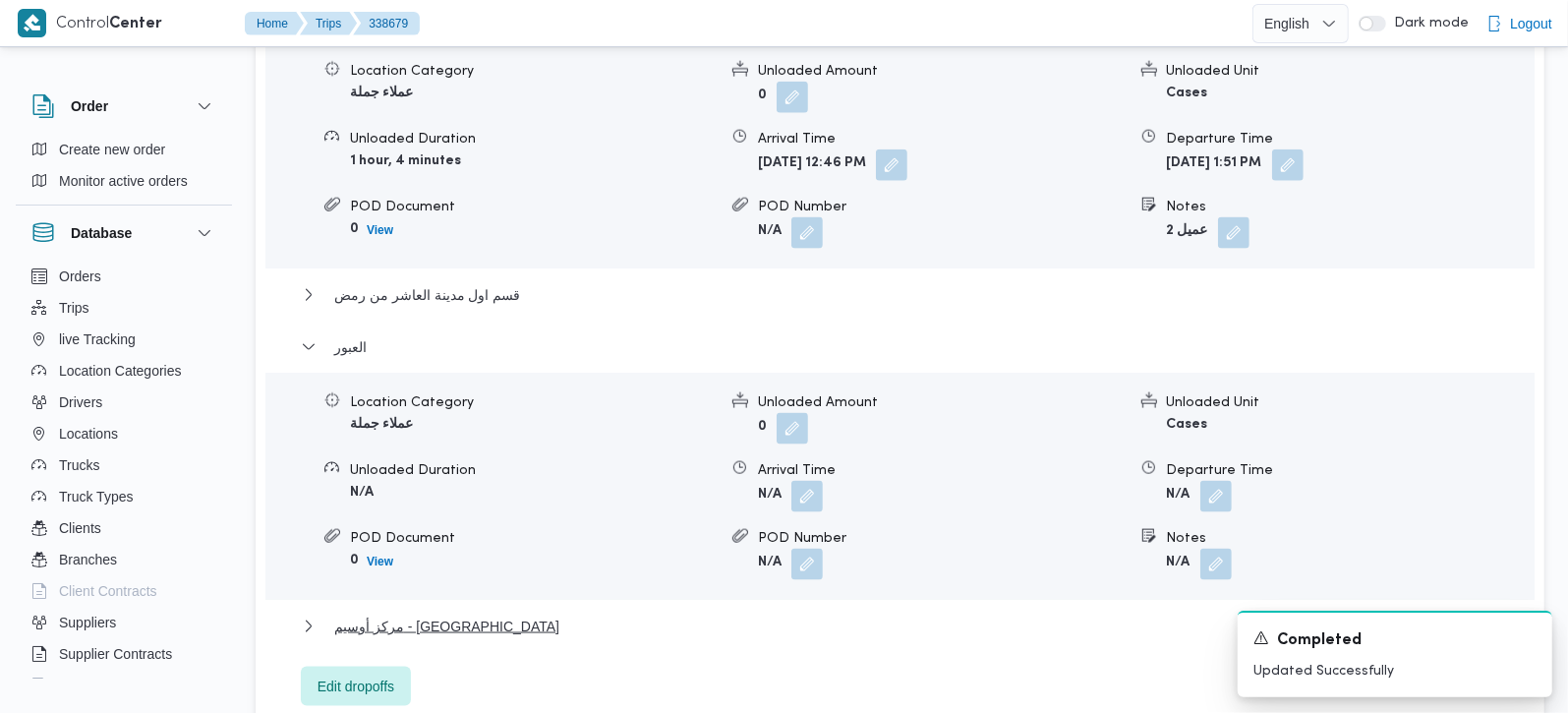
scroll to position [1672, 0]
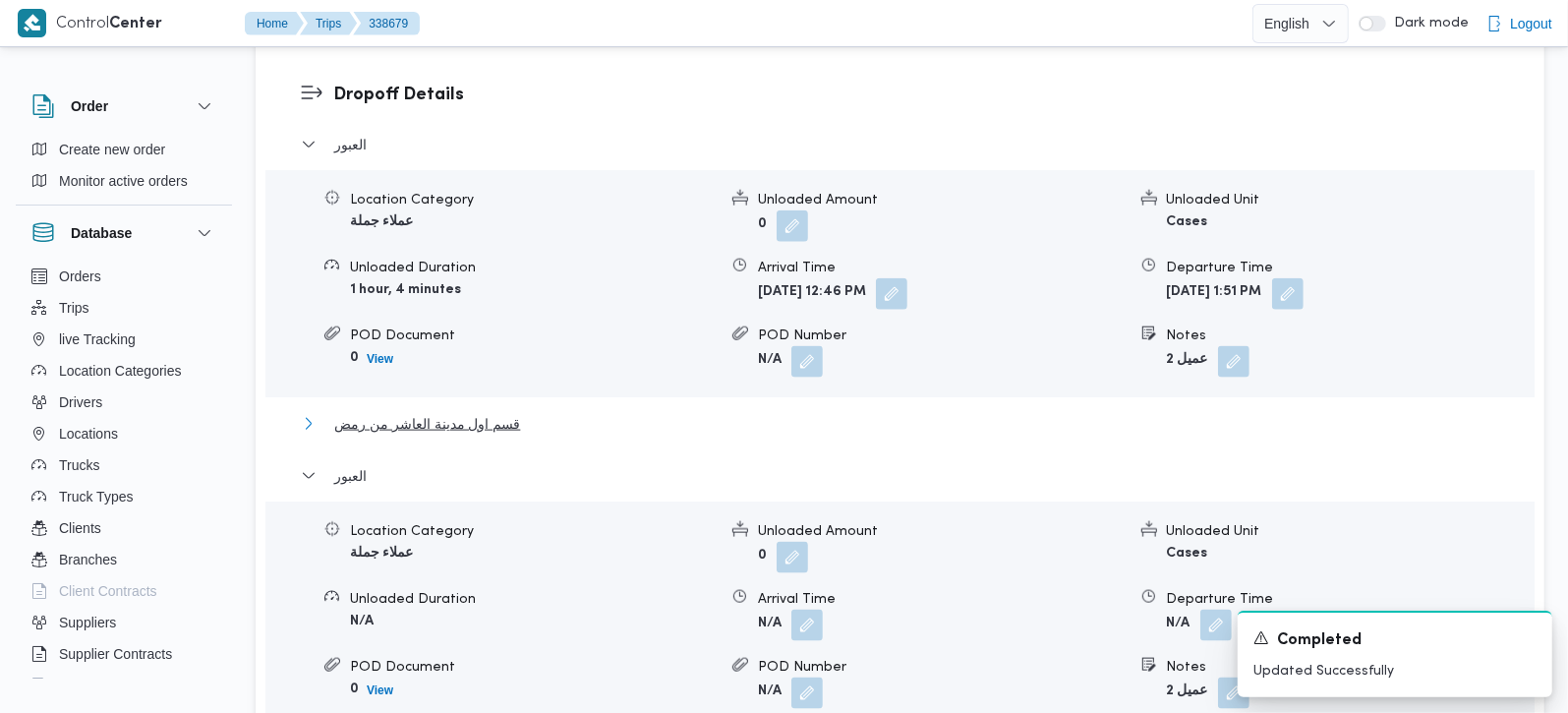
click at [375, 411] on span "قسم اول مدينة العاشر من رمض" at bounding box center [427, 423] width 186 height 24
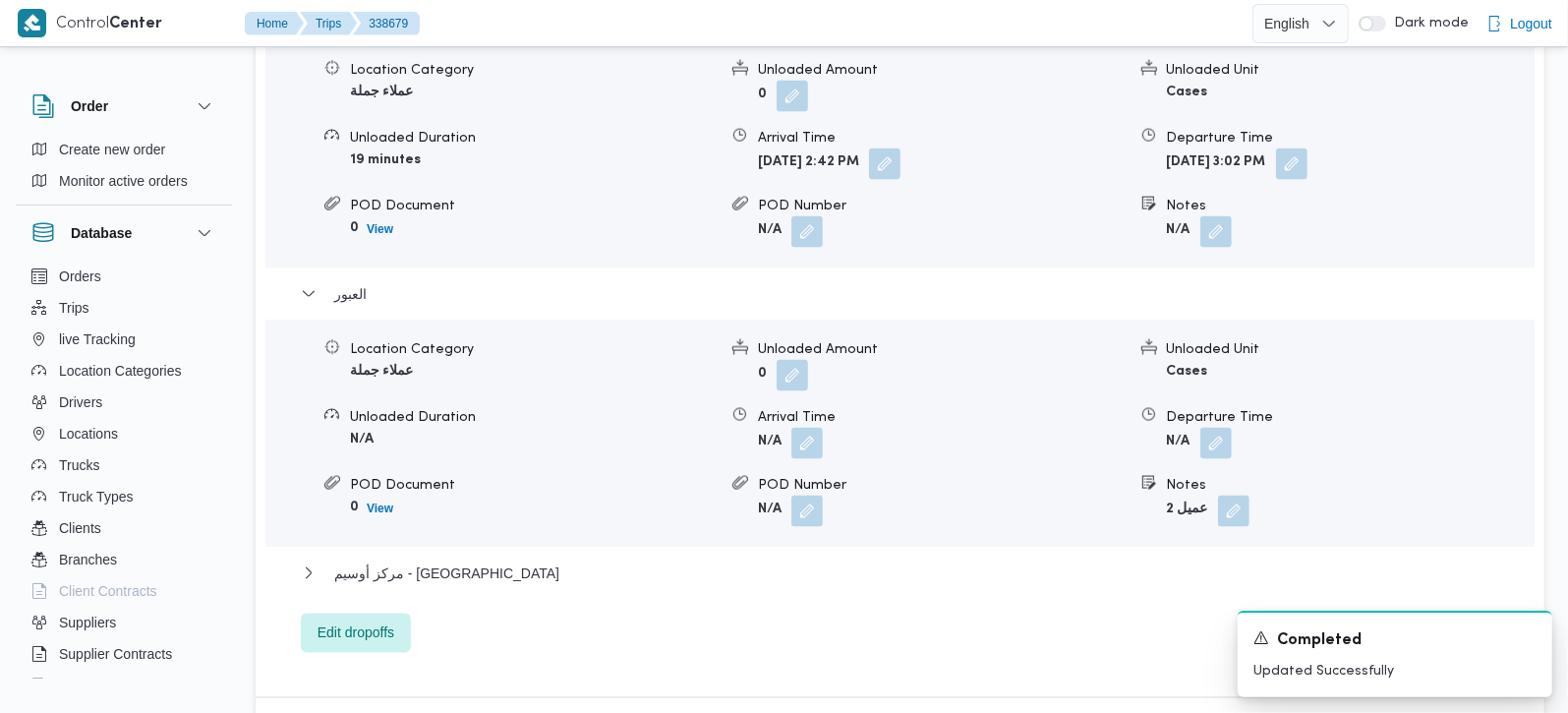
scroll to position [2134, 0]
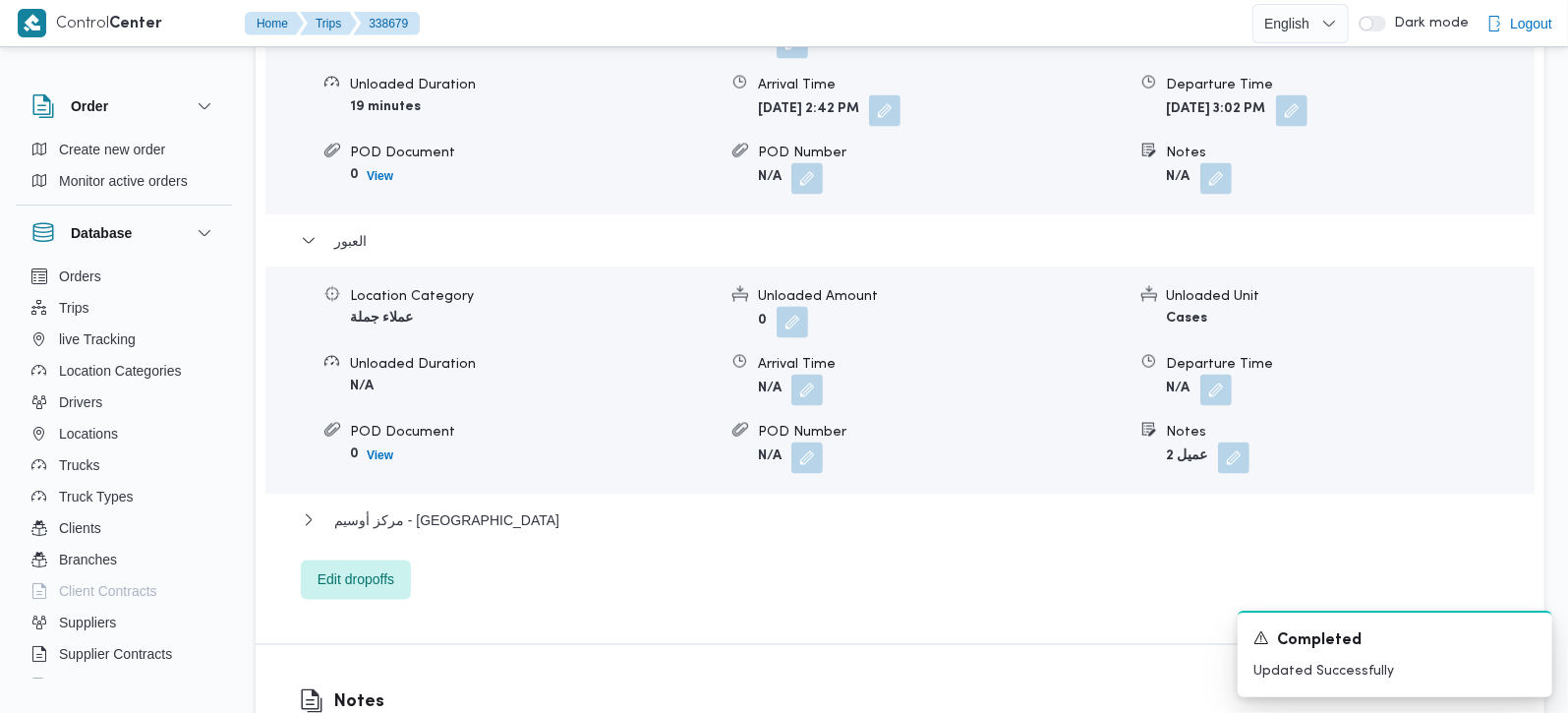
click at [450, 508] on div "مركز أوسيم - حصنى البراجيل" at bounding box center [900, 527] width 1200 height 38
click at [484, 456] on div "العبور Location Category عملاء جملة Unloaded Amount 0 Unloaded Unit Cases Unloa…" at bounding box center [900, 134] width 1200 height 929
click at [477, 508] on span "مركز أوسيم - حصنى البراجيل" at bounding box center [447, 520] width 226 height 24
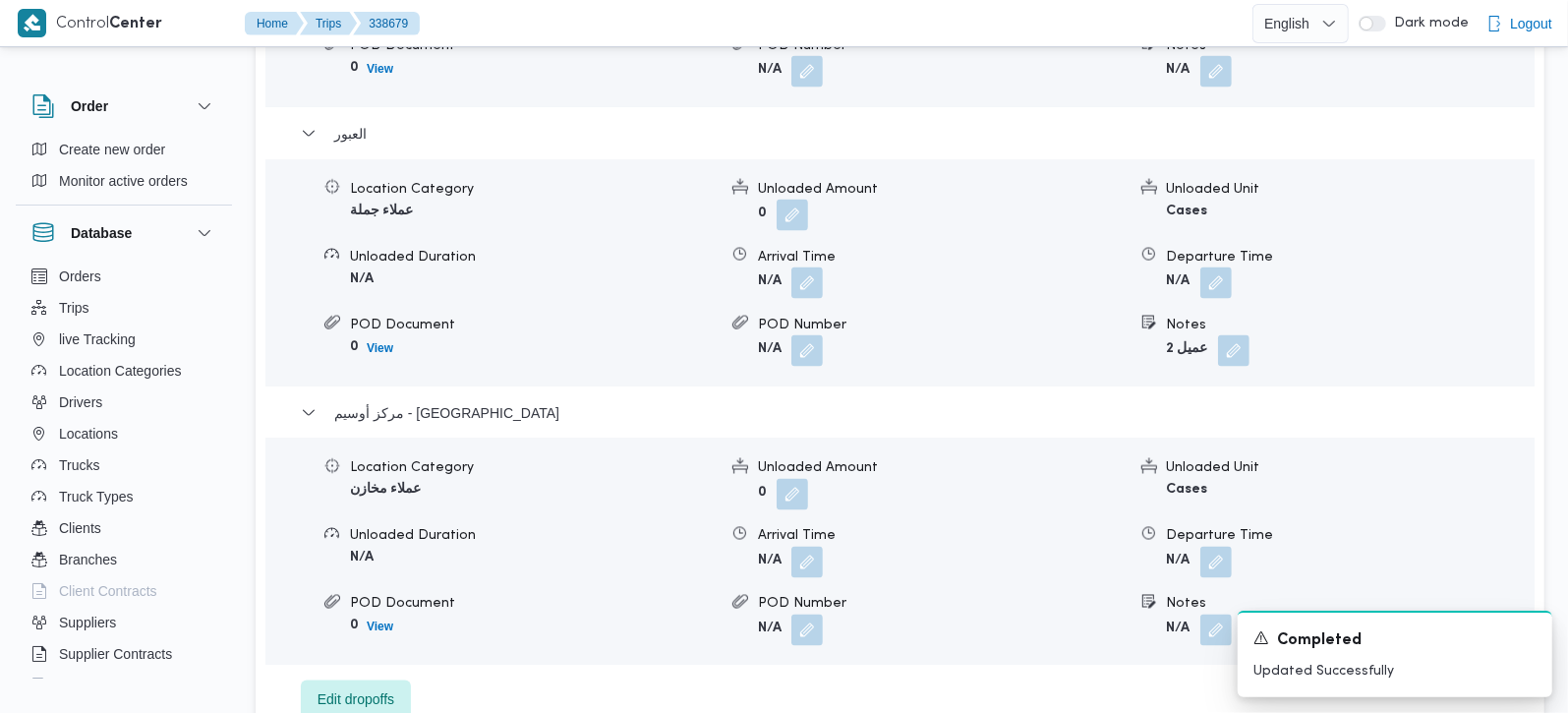
scroll to position [2366, 0]
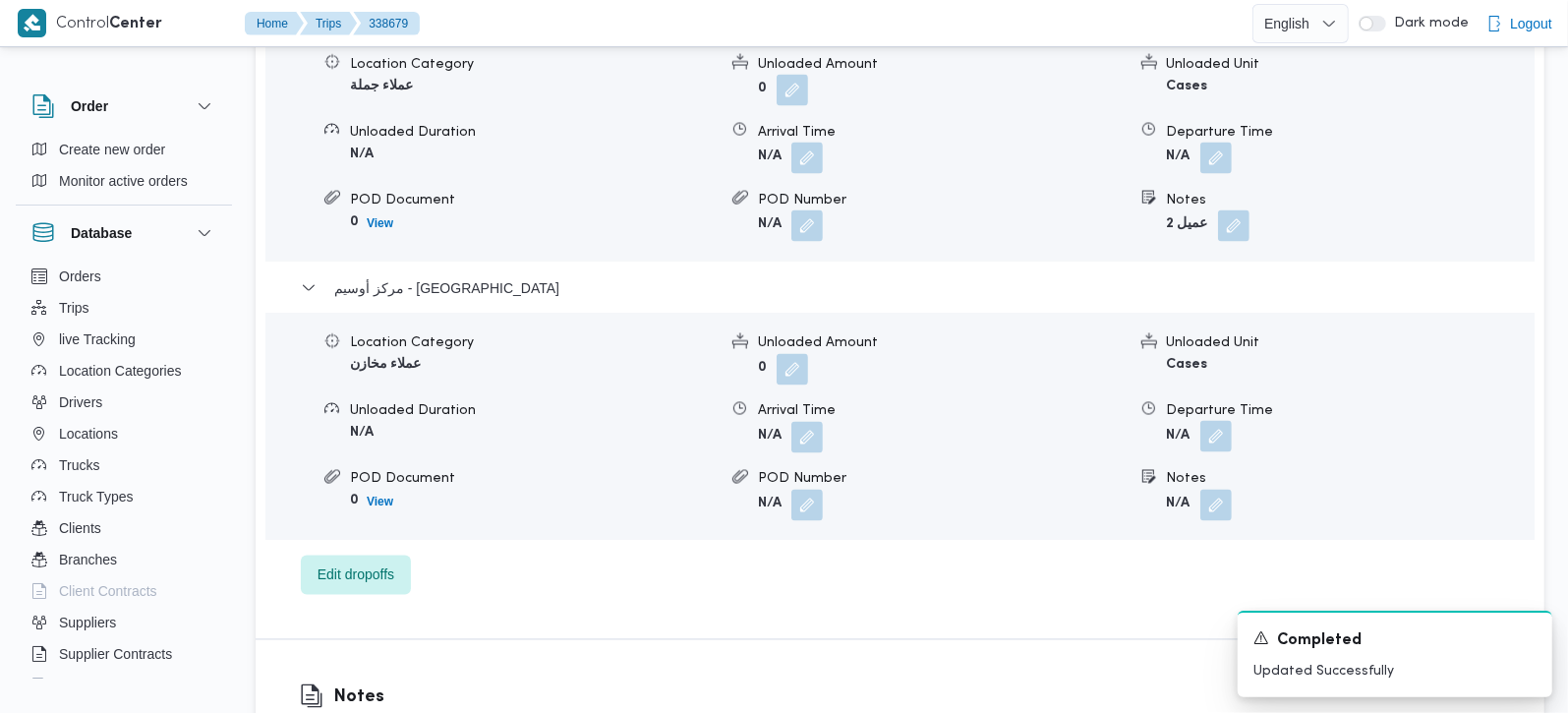
click at [1214, 420] on button "button" at bounding box center [1217, 436] width 32 height 32
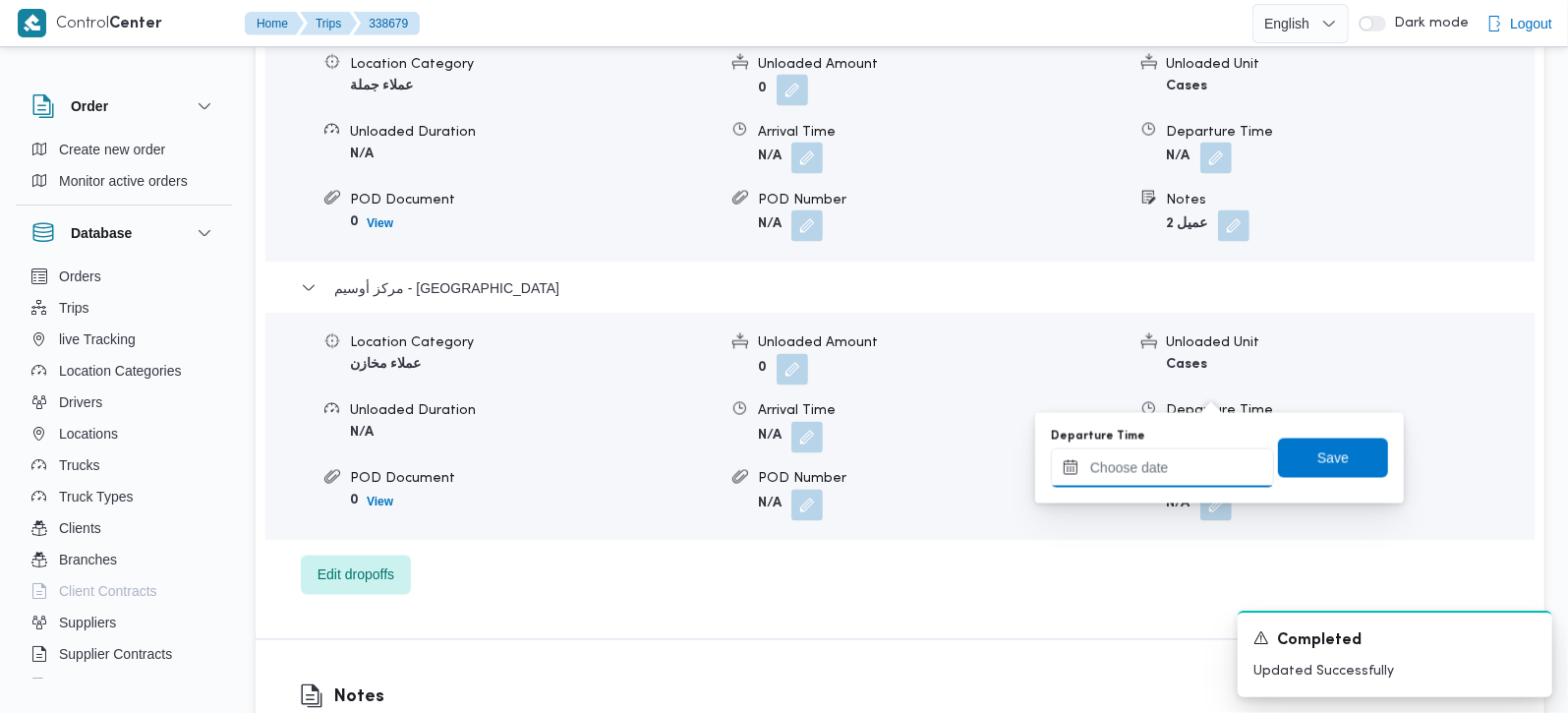
click at [1208, 476] on input "Departure Time" at bounding box center [1163, 468] width 224 height 40
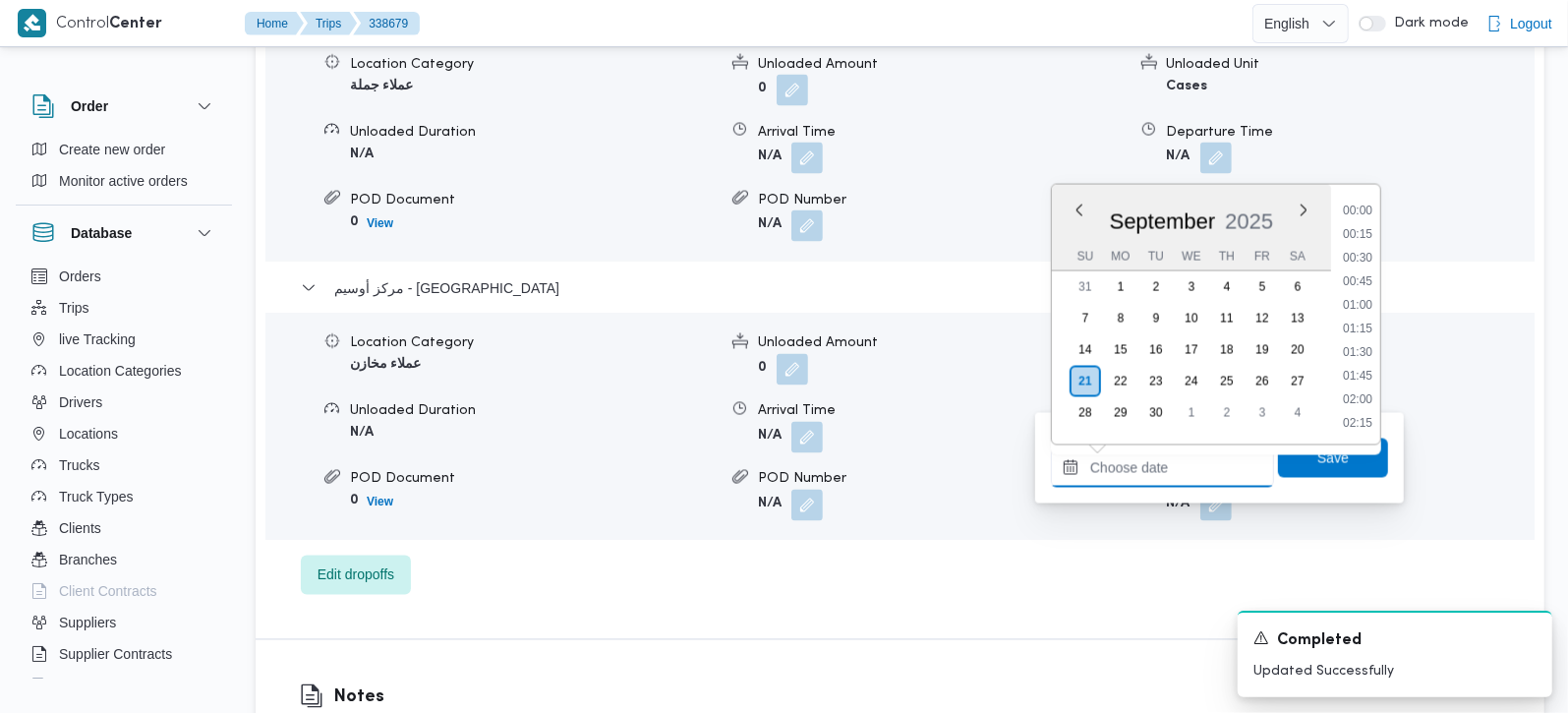
scroll to position [1699, 0]
click at [1364, 331] on li "19:15" at bounding box center [1358, 328] width 46 height 20
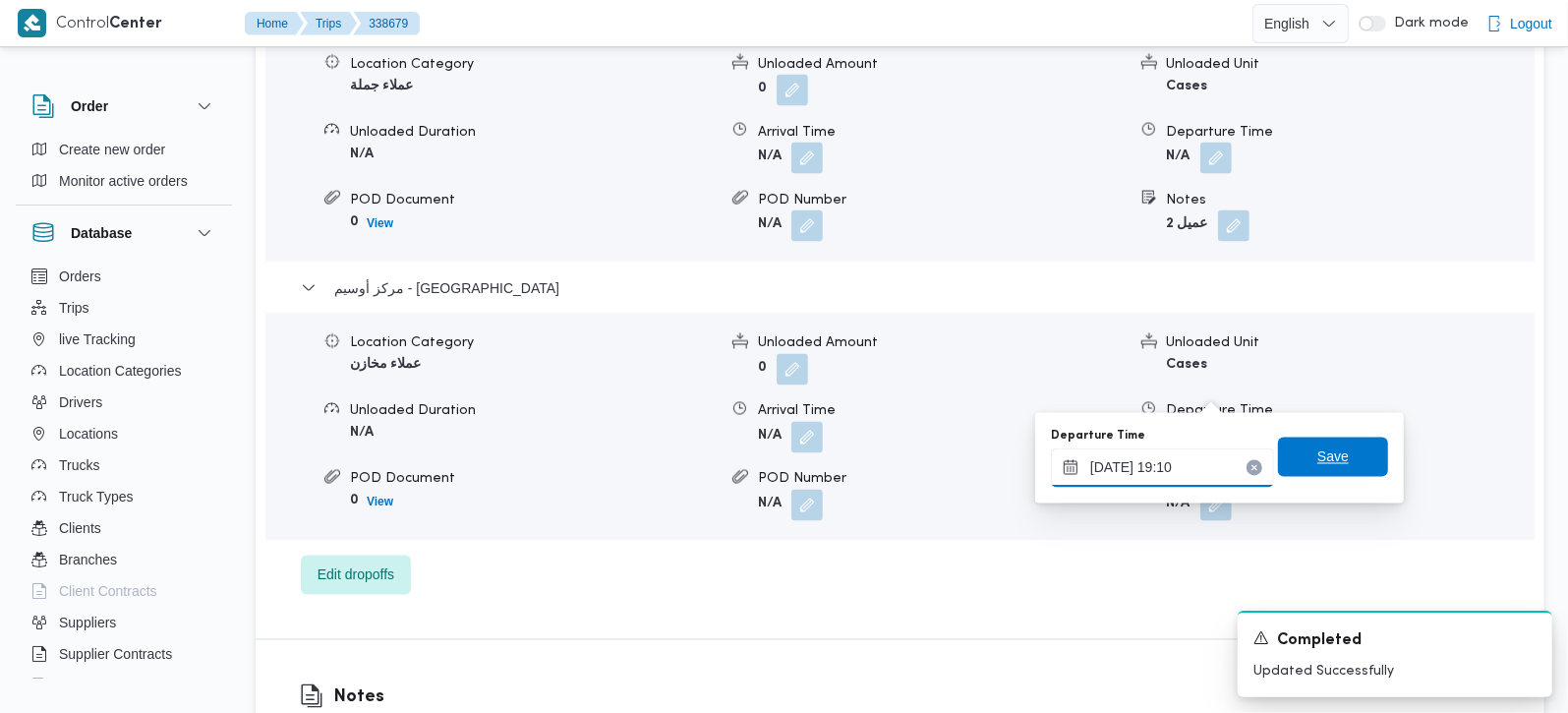
type input "21/09/2025 19:10"
click at [1335, 462] on span "Save" at bounding box center [1333, 457] width 110 height 40
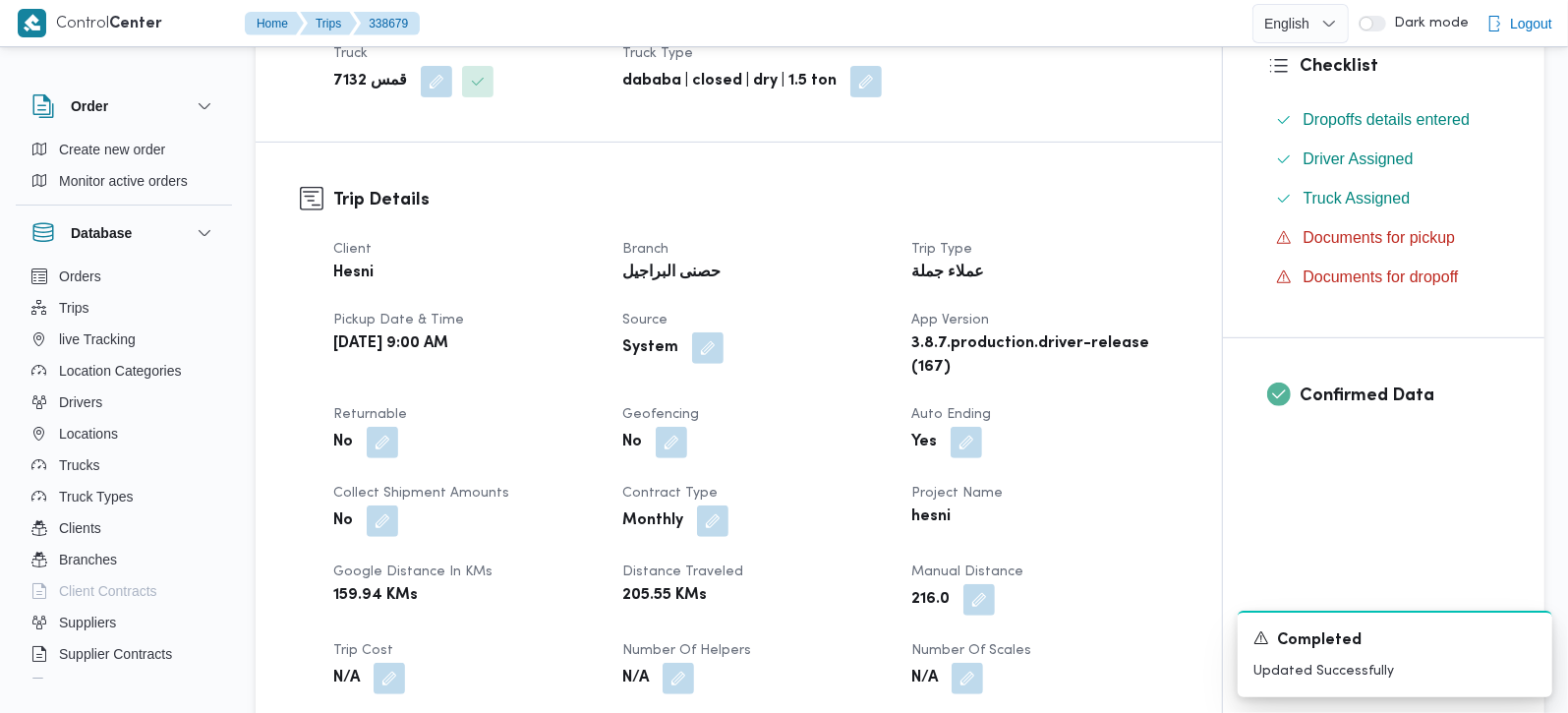
scroll to position [53, 0]
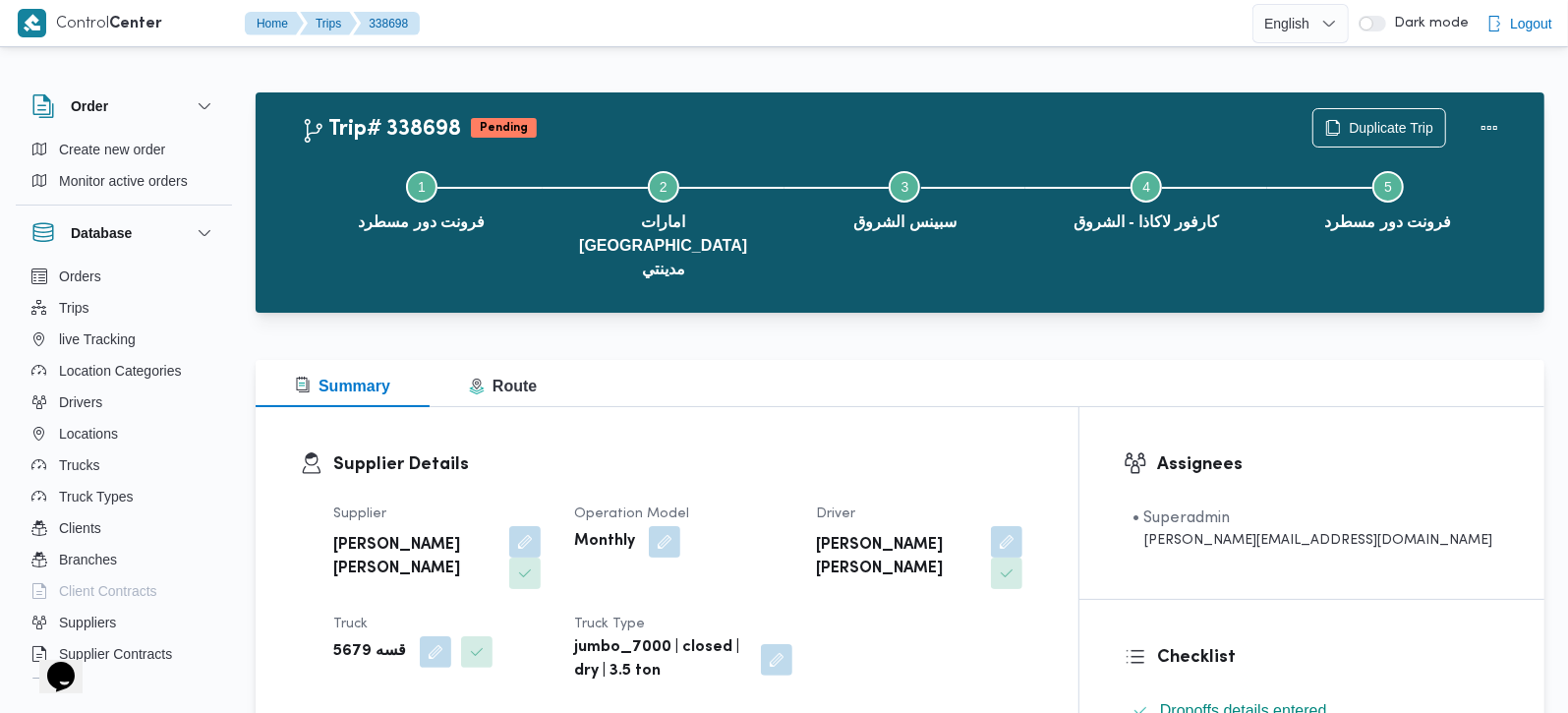
click at [370, 640] on b "قسه 5679" at bounding box center [370, 652] width 73 height 24
click at [368, 640] on b "قسه 5679" at bounding box center [370, 652] width 73 height 24
copy div "قسه 5679"
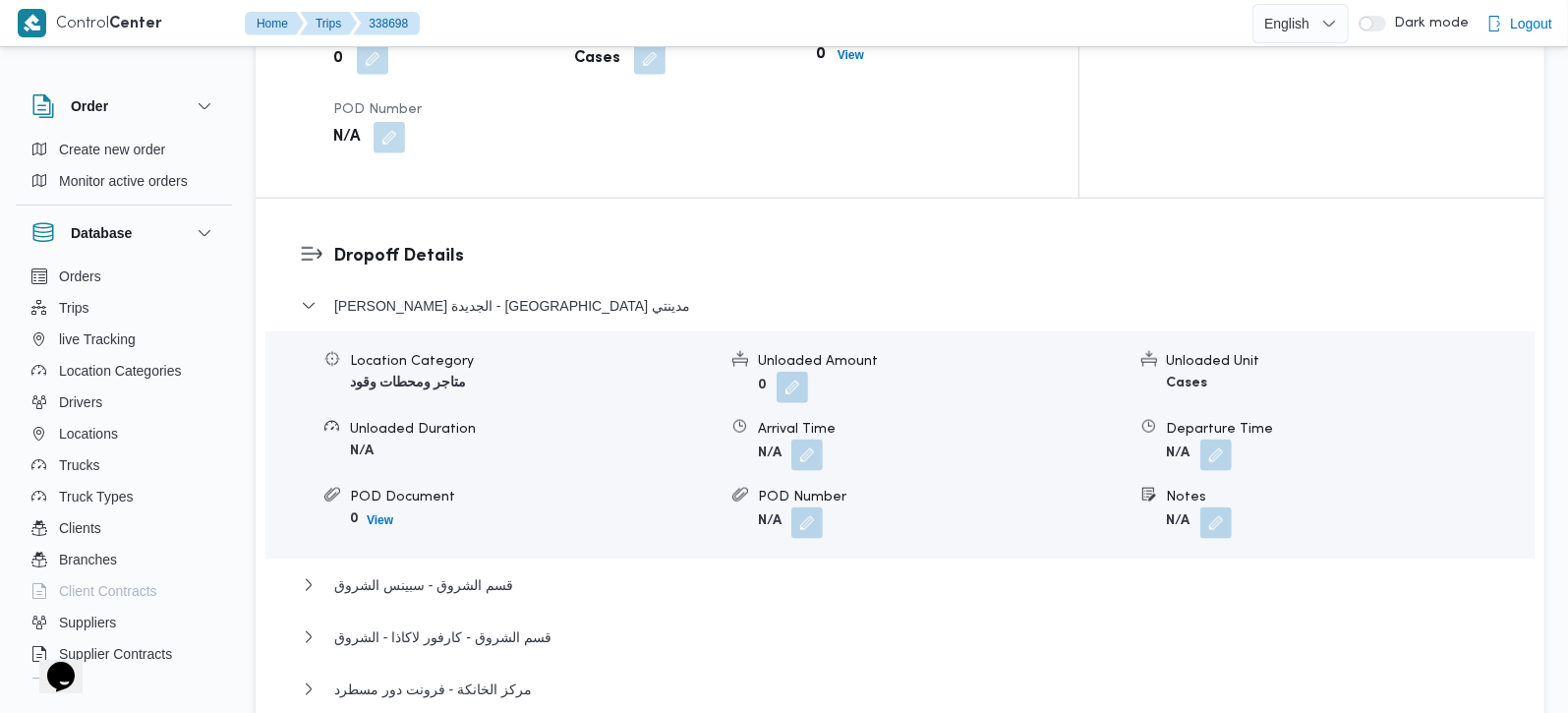
scroll to position [1734, 0]
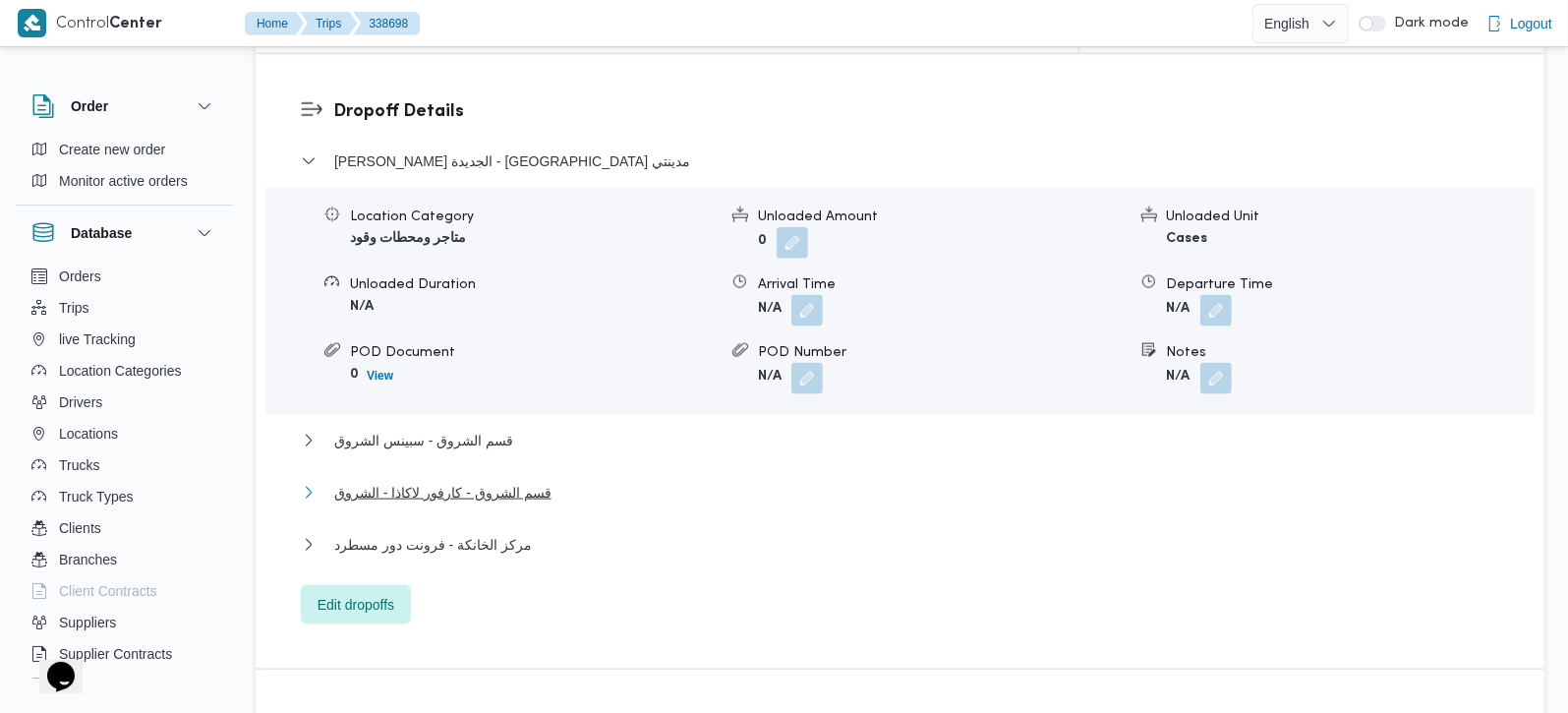
click at [303, 485] on icon "button" at bounding box center [309, 492] width 16 height 16
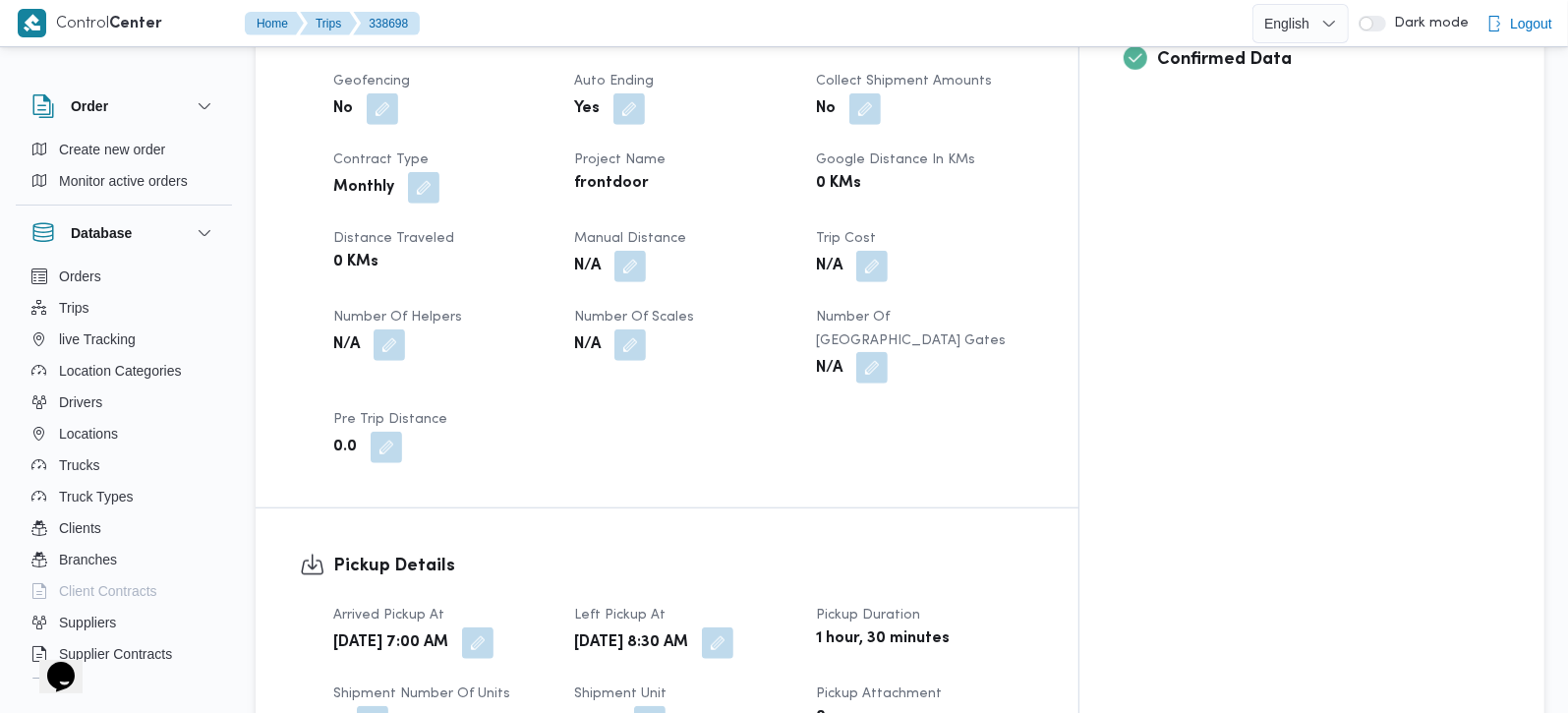
scroll to position [809, 0]
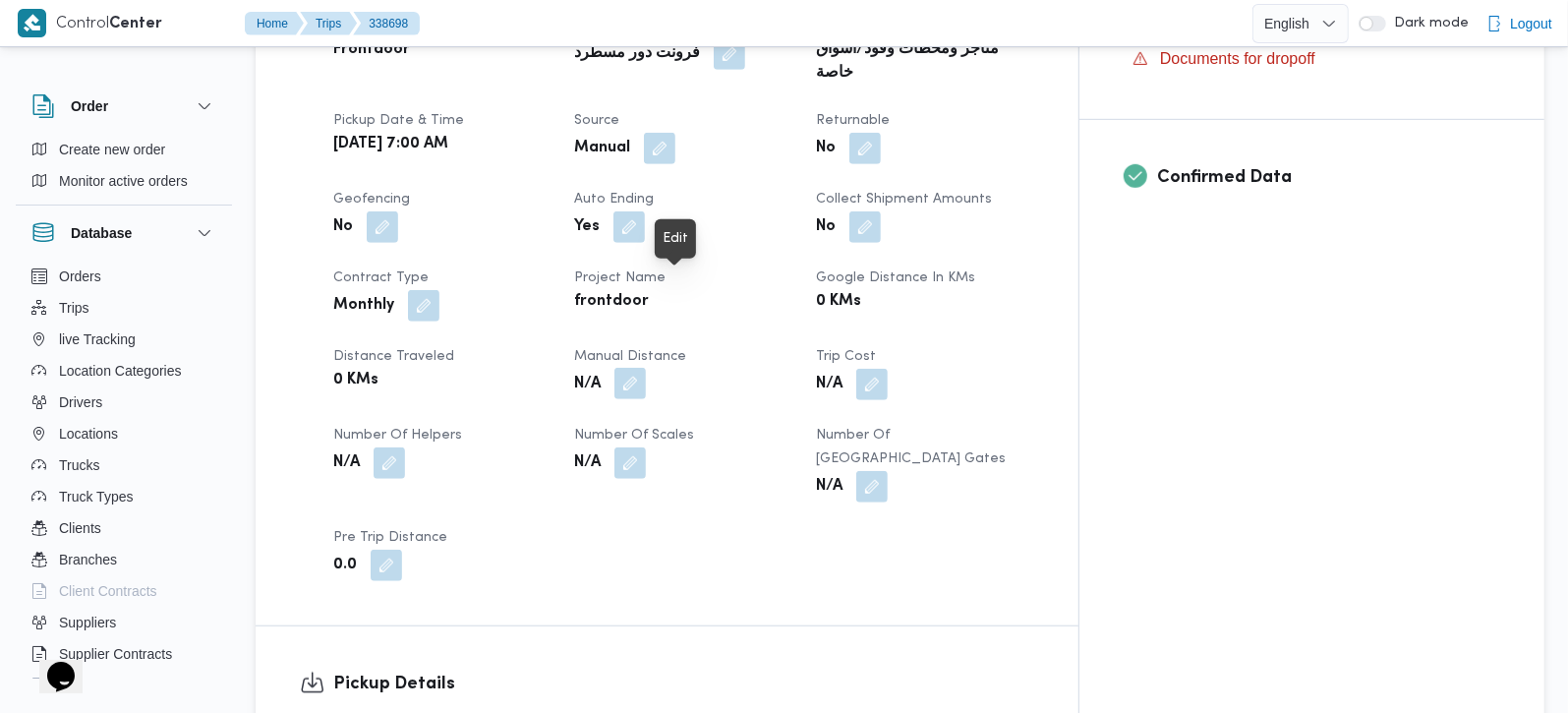
click at [646, 368] on button "button" at bounding box center [630, 384] width 32 height 32
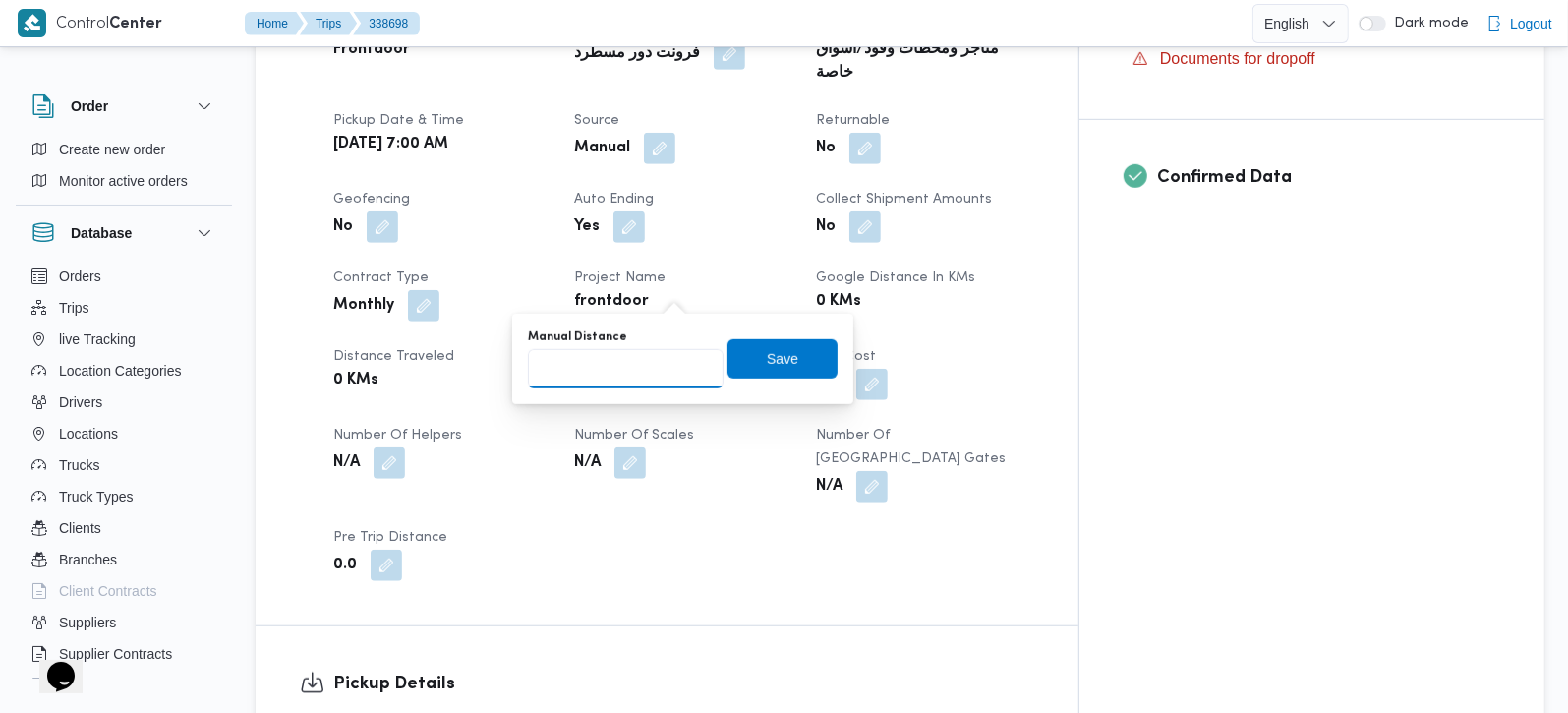
click at [619, 371] on input "Manual Distance" at bounding box center [626, 369] width 196 height 40
type input "110"
click at [767, 350] on span "Save" at bounding box center [783, 358] width 32 height 24
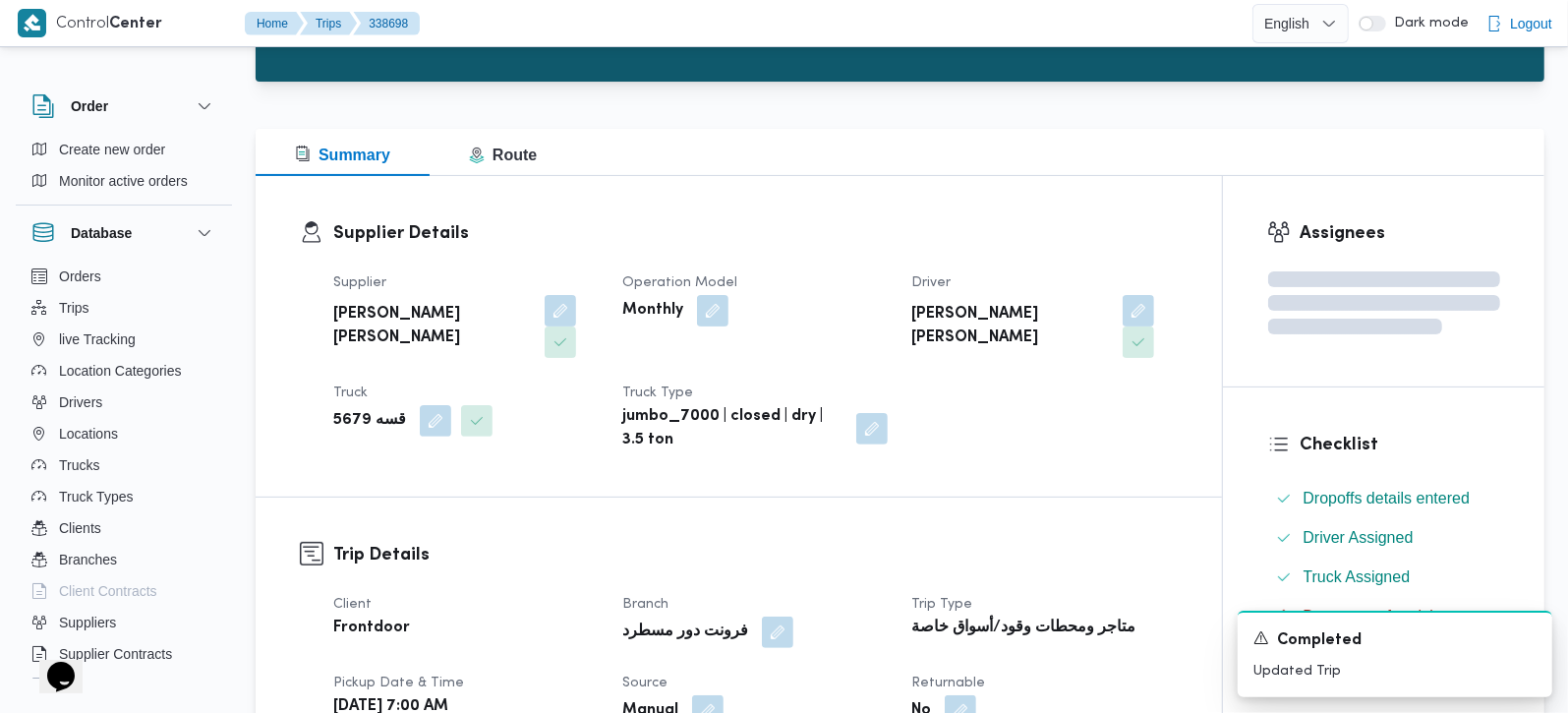
scroll to position [0, 0]
